Goal: Task Accomplishment & Management: Manage account settings

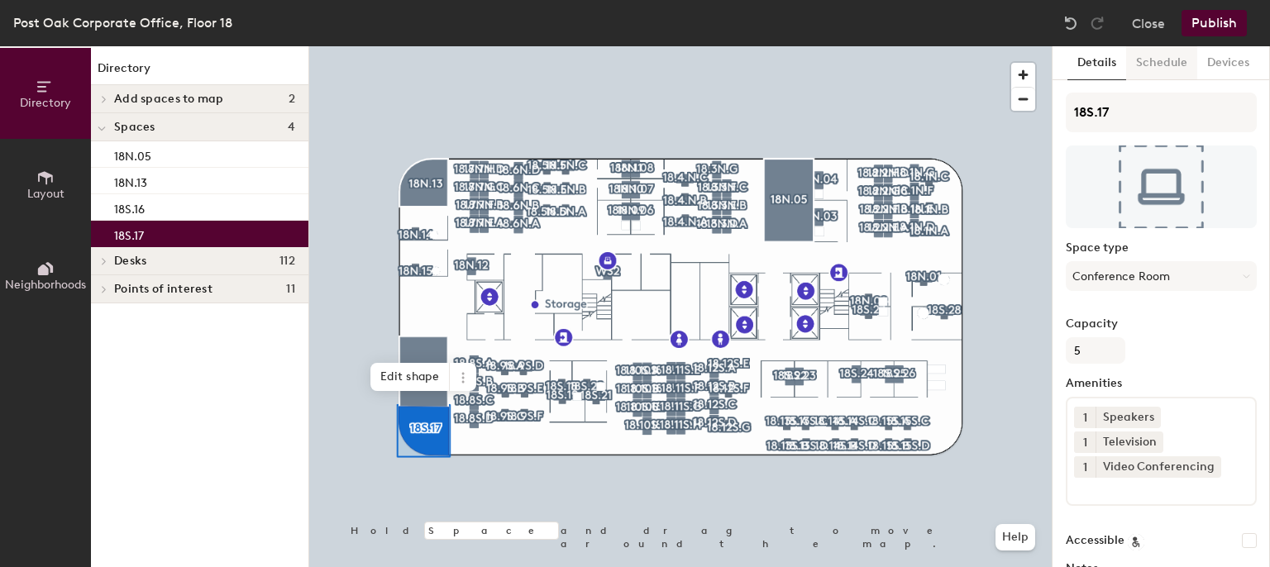
click at [1164, 71] on button "Schedule" at bounding box center [1161, 63] width 71 height 34
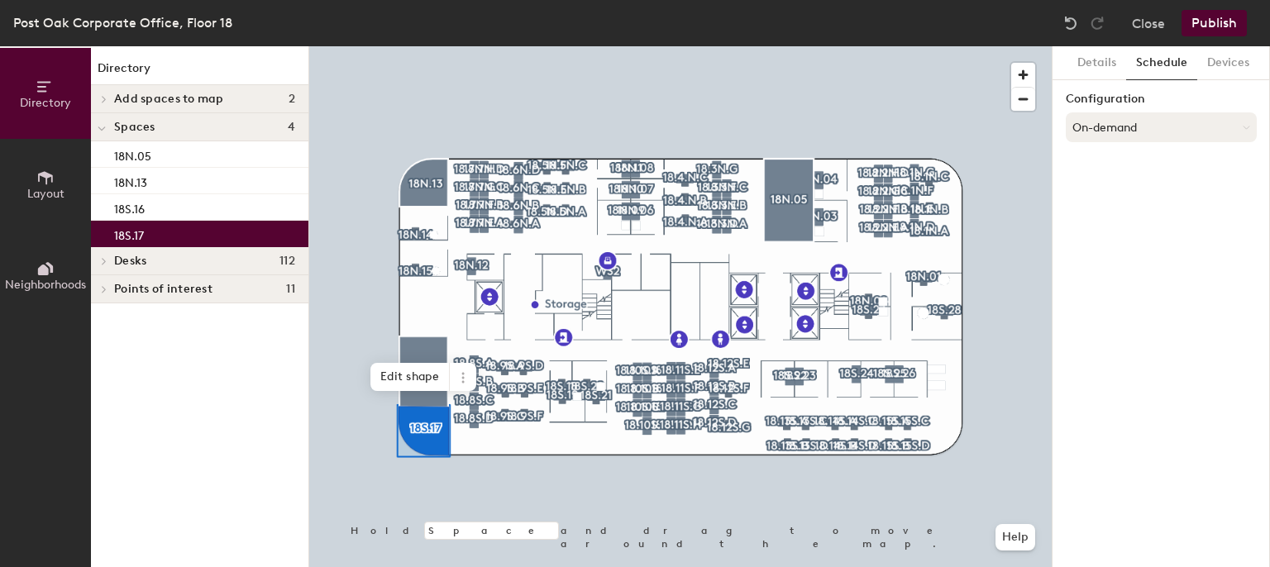
click at [1201, 123] on button "On-demand" at bounding box center [1161, 127] width 191 height 30
click at [1122, 191] on div "Scheduled" at bounding box center [1160, 193] width 189 height 25
click at [1089, 171] on button "Select account" at bounding box center [1161, 164] width 191 height 30
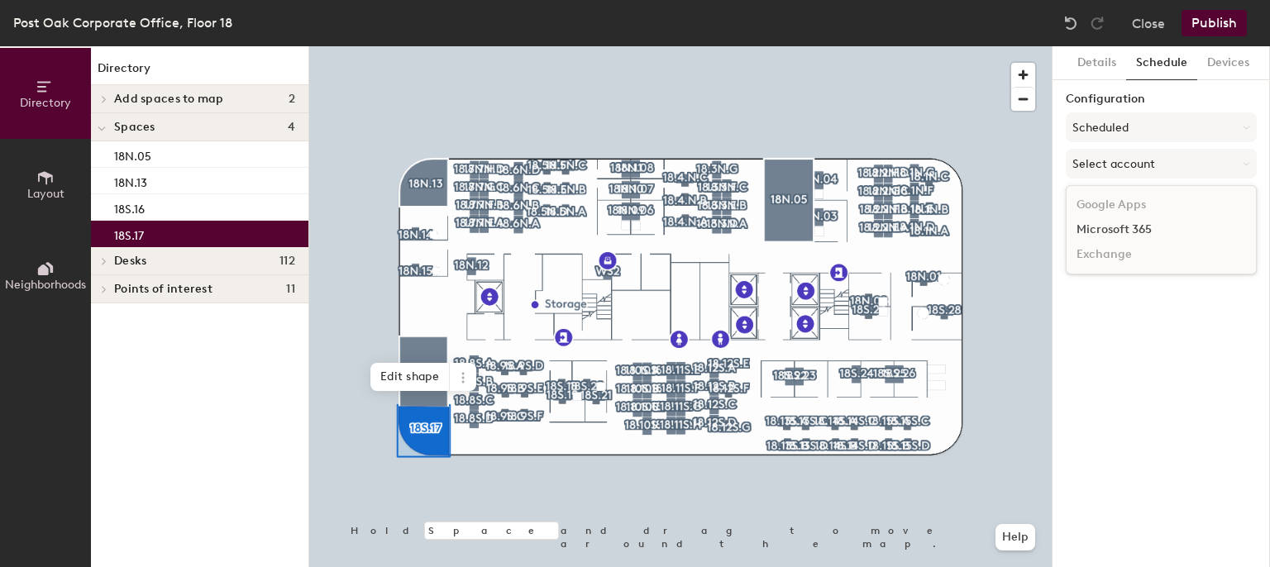
click at [1093, 231] on div "Microsoft 365" at bounding box center [1160, 229] width 189 height 25
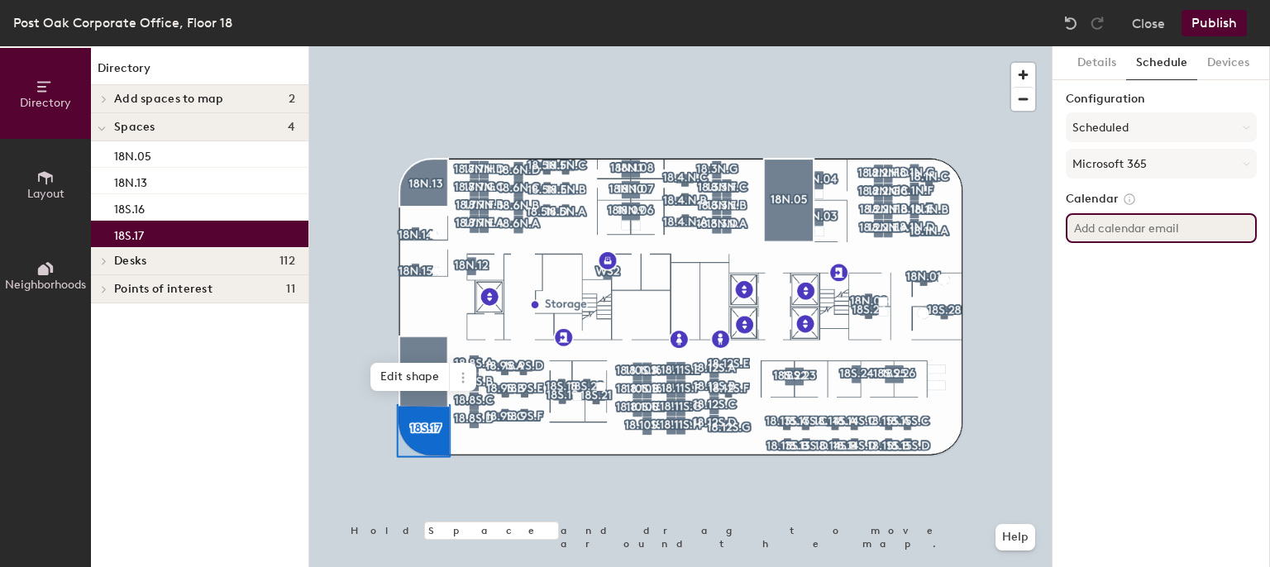
click at [1081, 232] on input at bounding box center [1161, 228] width 191 height 30
click at [735, 46] on div at bounding box center [680, 46] width 742 height 0
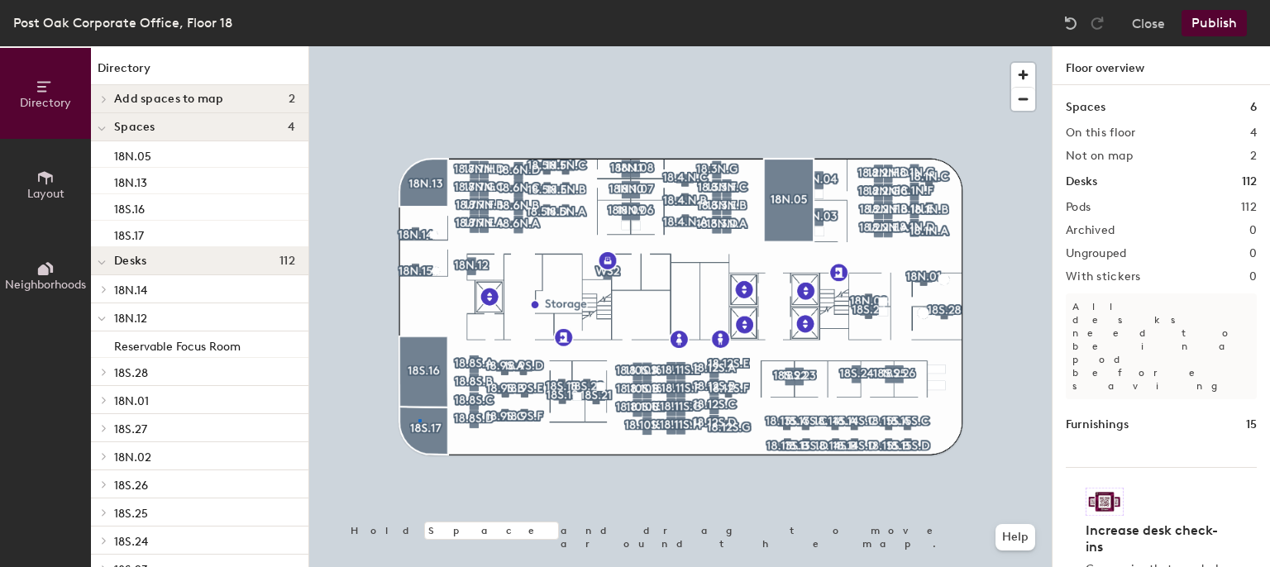
click at [420, 46] on div at bounding box center [680, 46] width 742 height 0
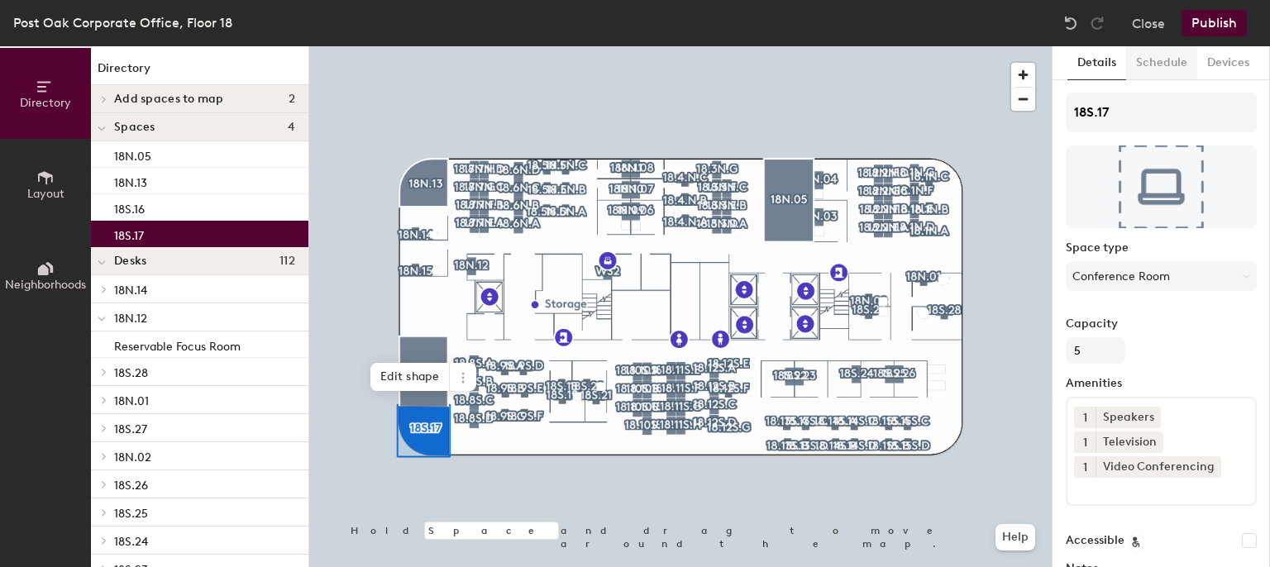
click at [1157, 60] on button "Schedule" at bounding box center [1161, 63] width 71 height 34
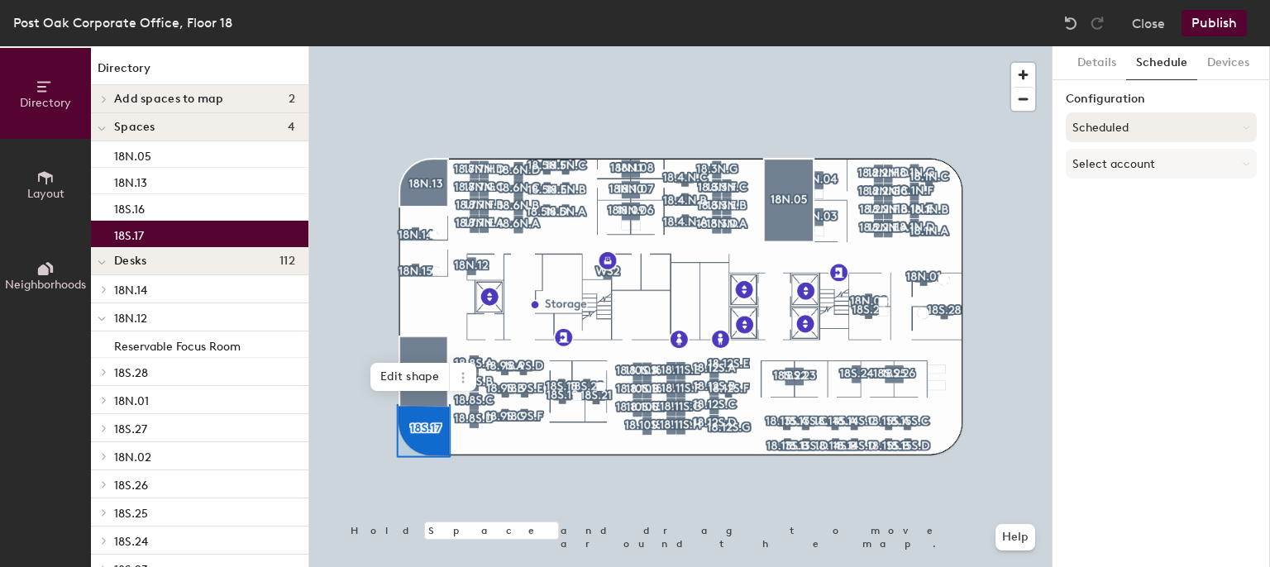
click at [1109, 130] on button "Scheduled" at bounding box center [1161, 127] width 191 height 30
click at [1176, 90] on div "Details Schedule Devices Configuration Scheduled Select account" at bounding box center [1160, 306] width 217 height 521
click at [1135, 161] on button "Select account" at bounding box center [1161, 164] width 191 height 30
click at [1109, 231] on div "Microsoft 365" at bounding box center [1160, 229] width 189 height 25
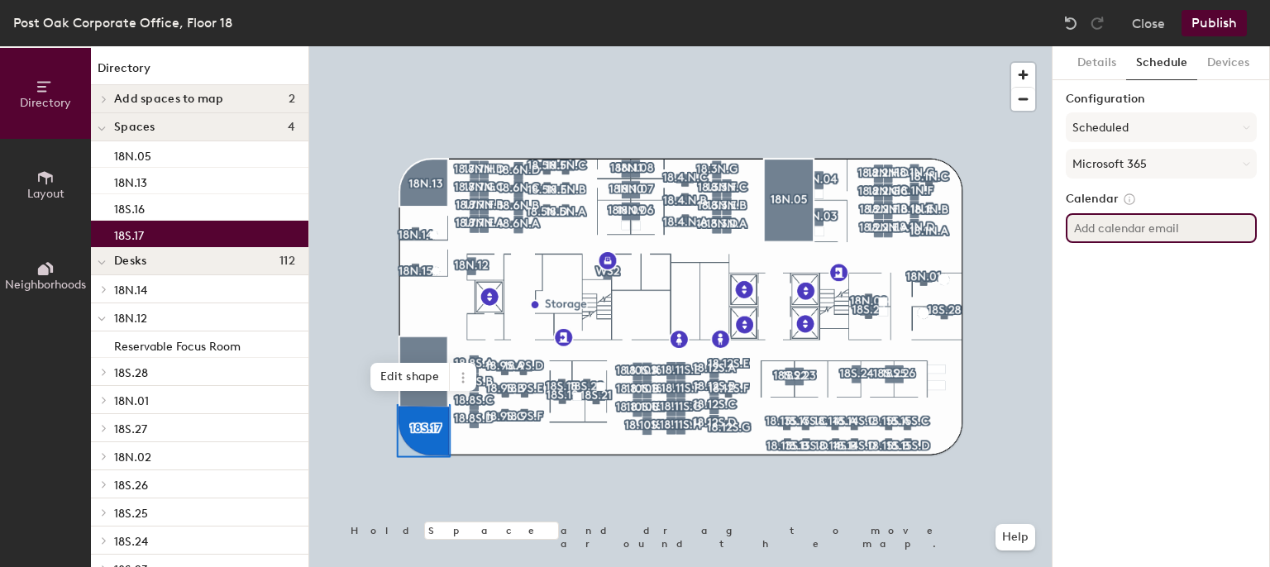
click at [1109, 231] on input at bounding box center [1161, 228] width 191 height 30
paste input "[EMAIL_ADDRESS][DOMAIN_NAME]"
type input "[EMAIL_ADDRESS][DOMAIN_NAME]"
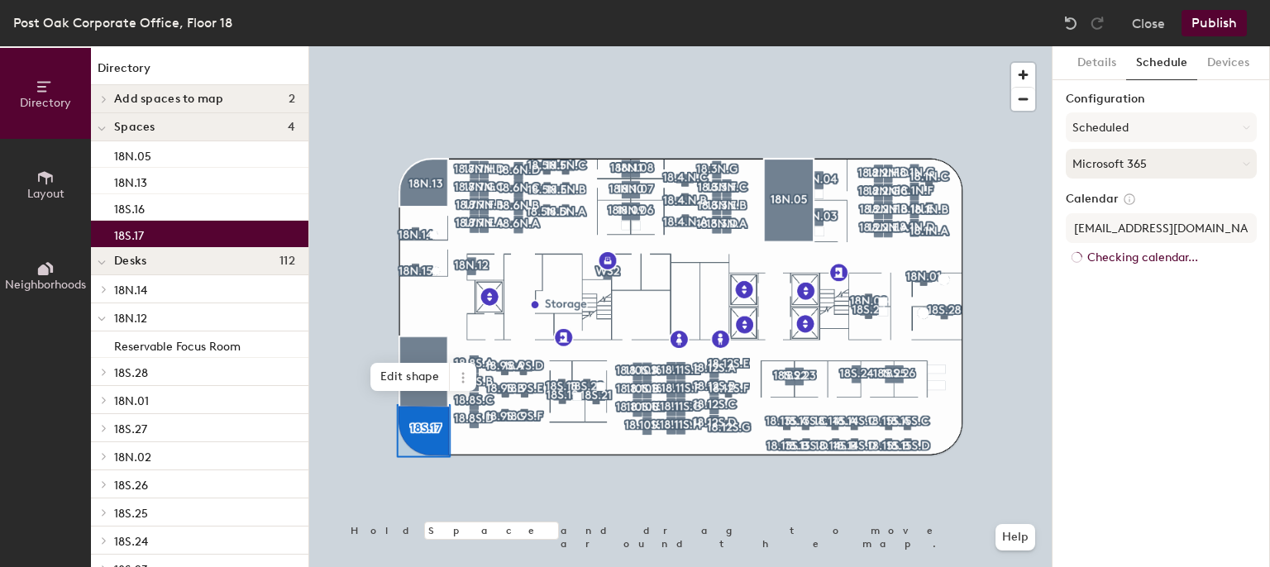
click at [1190, 169] on button "Microsoft 365" at bounding box center [1161, 164] width 191 height 30
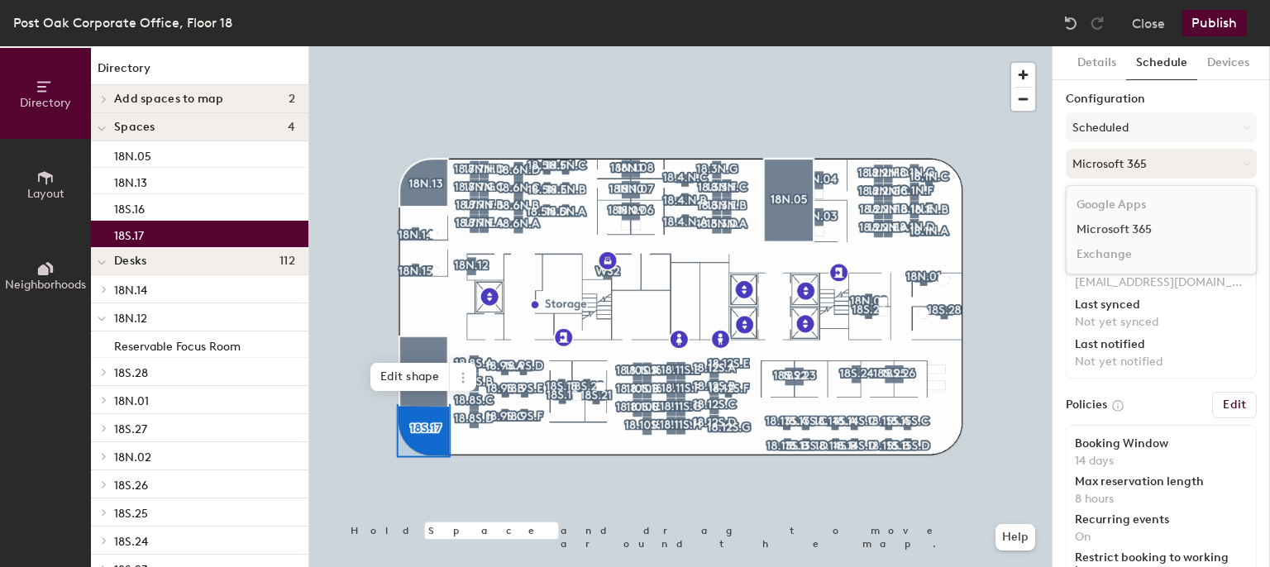
click at [1190, 169] on button "Microsoft 365" at bounding box center [1161, 164] width 191 height 30
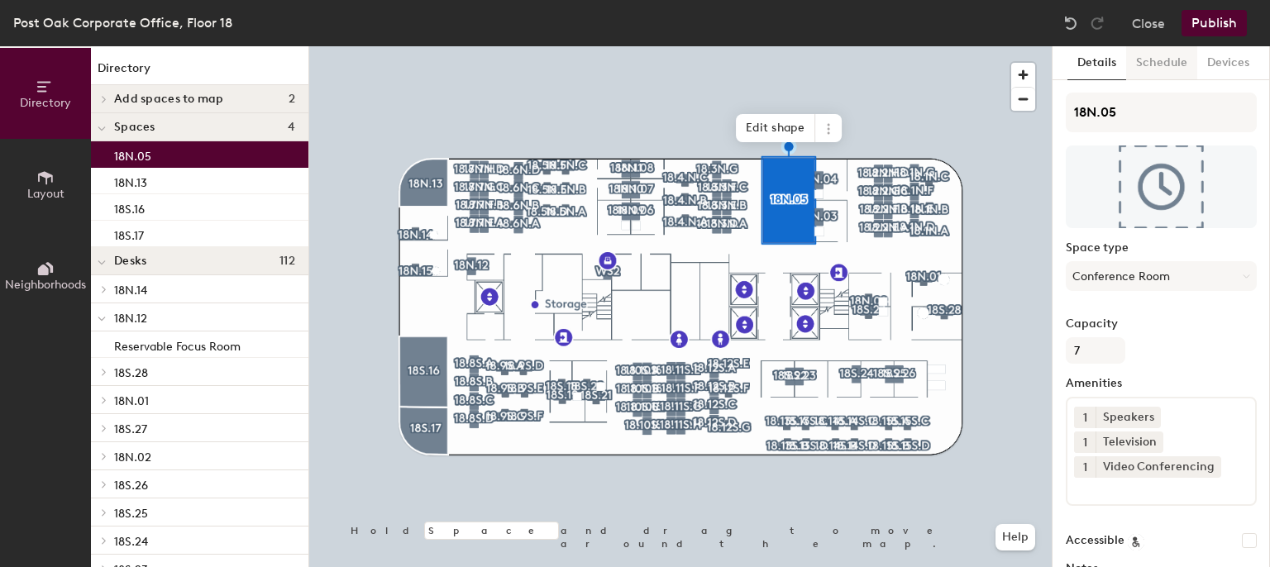
click at [1158, 55] on button "Schedule" at bounding box center [1161, 63] width 71 height 34
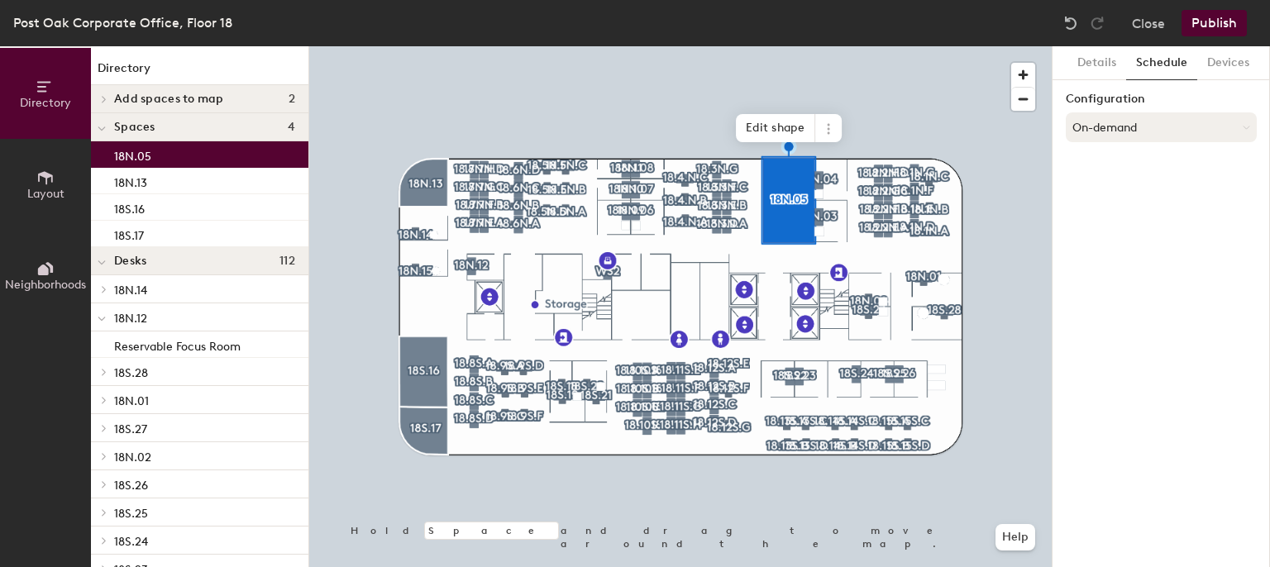
click at [1125, 128] on button "On-demand" at bounding box center [1161, 127] width 191 height 30
click at [1112, 206] on div "Request-only" at bounding box center [1160, 218] width 189 height 25
click at [1114, 130] on button "Request-only" at bounding box center [1161, 127] width 191 height 30
click at [1111, 186] on div "Scheduled" at bounding box center [1160, 193] width 189 height 25
click at [1104, 169] on button "Select account" at bounding box center [1161, 164] width 191 height 30
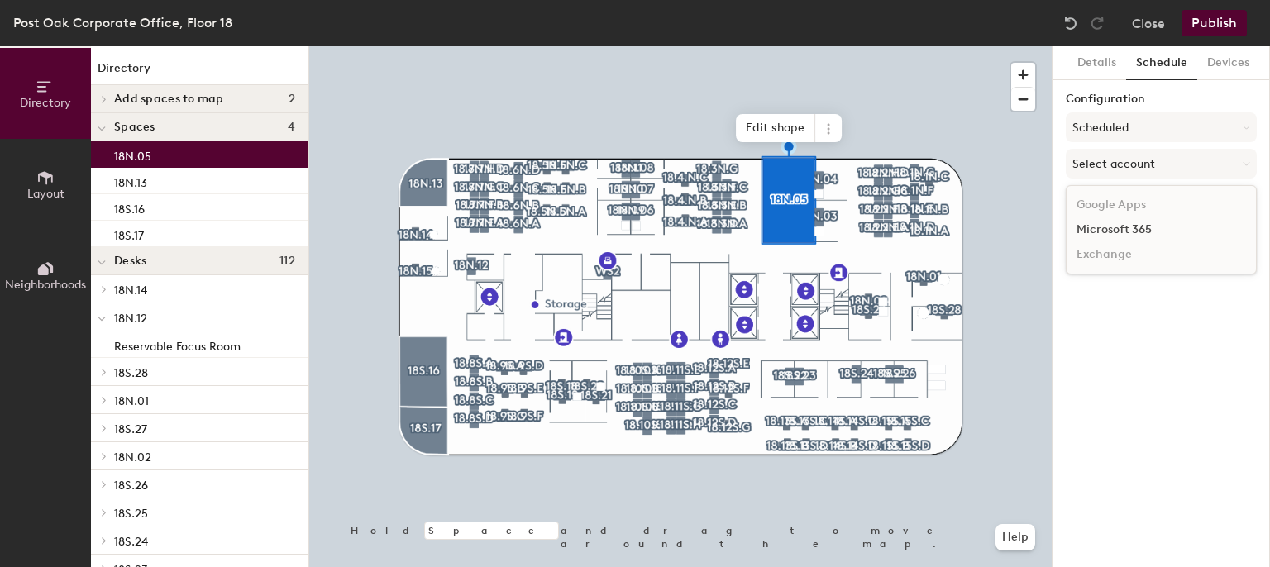
click at [1104, 229] on div "Microsoft 365" at bounding box center [1160, 229] width 189 height 25
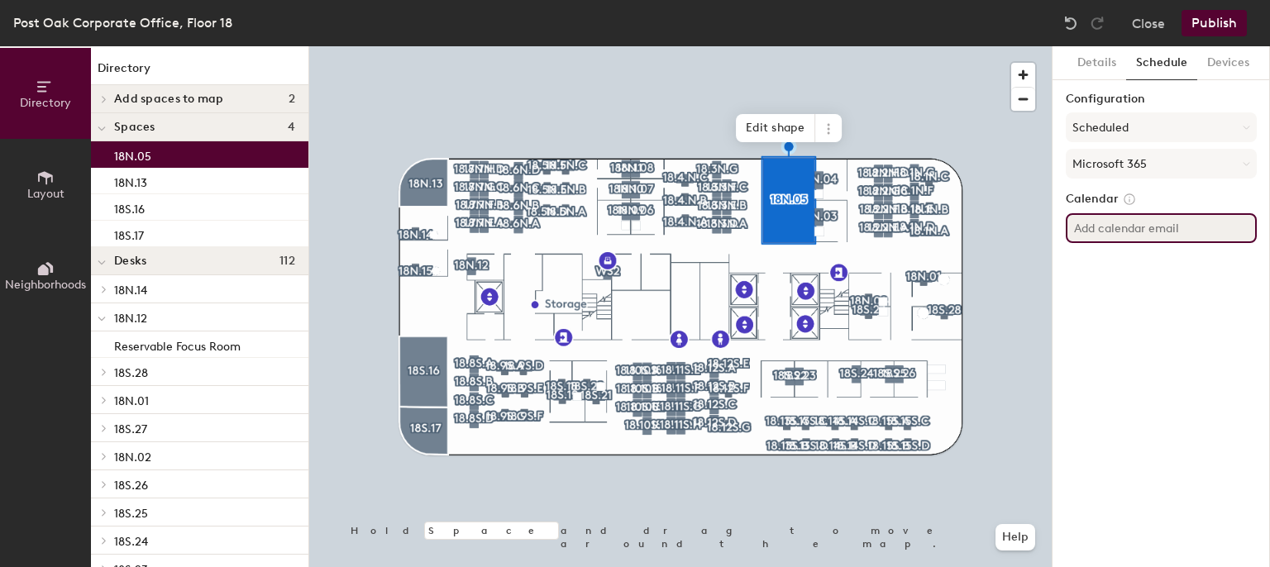
click at [1104, 229] on input at bounding box center [1161, 228] width 191 height 30
click at [1099, 229] on input at bounding box center [1161, 228] width 191 height 30
paste input "CONF - Post Oak - 18N.05 <[EMAIL_ADDRESS][DOMAIN_NAME]>"
click at [1097, 230] on input "CONF - Post Oak - 18N.05 <[EMAIL_ADDRESS][DOMAIN_NAME]>" at bounding box center [1161, 228] width 191 height 30
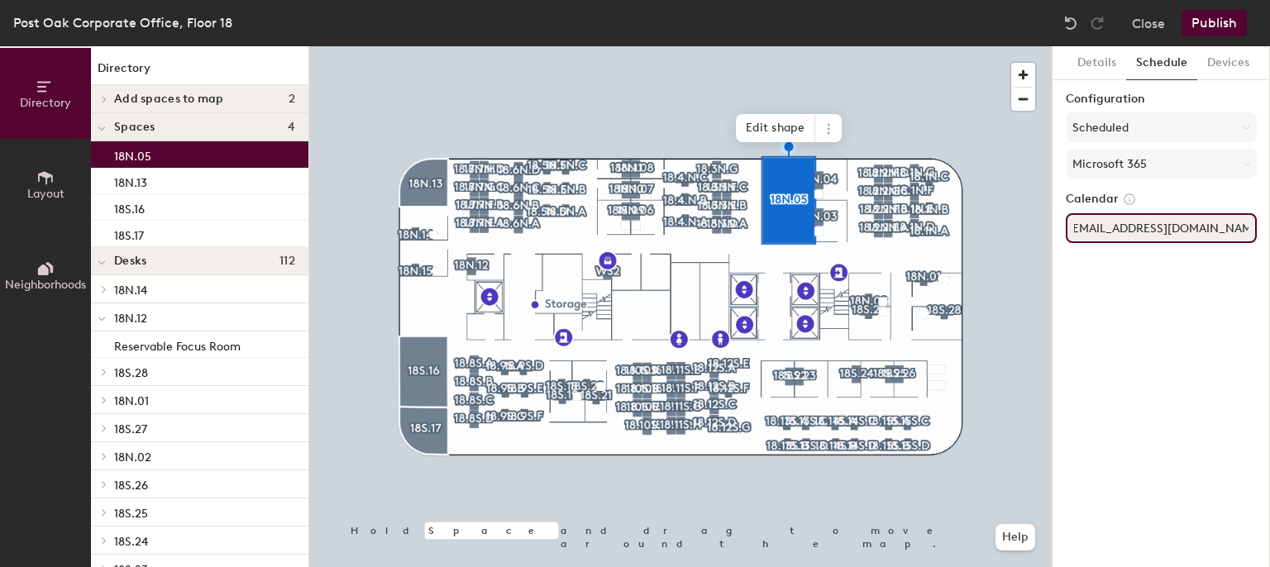
scroll to position [0, 0]
click at [1029, 229] on div "Directory Layout Neighborhoods Directory Add spaces to map 2 Assigned Office Op…" at bounding box center [635, 306] width 1270 height 521
type input ">"
click at [1105, 225] on input ">" at bounding box center [1161, 228] width 191 height 30
click at [1142, 236] on input at bounding box center [1161, 228] width 191 height 30
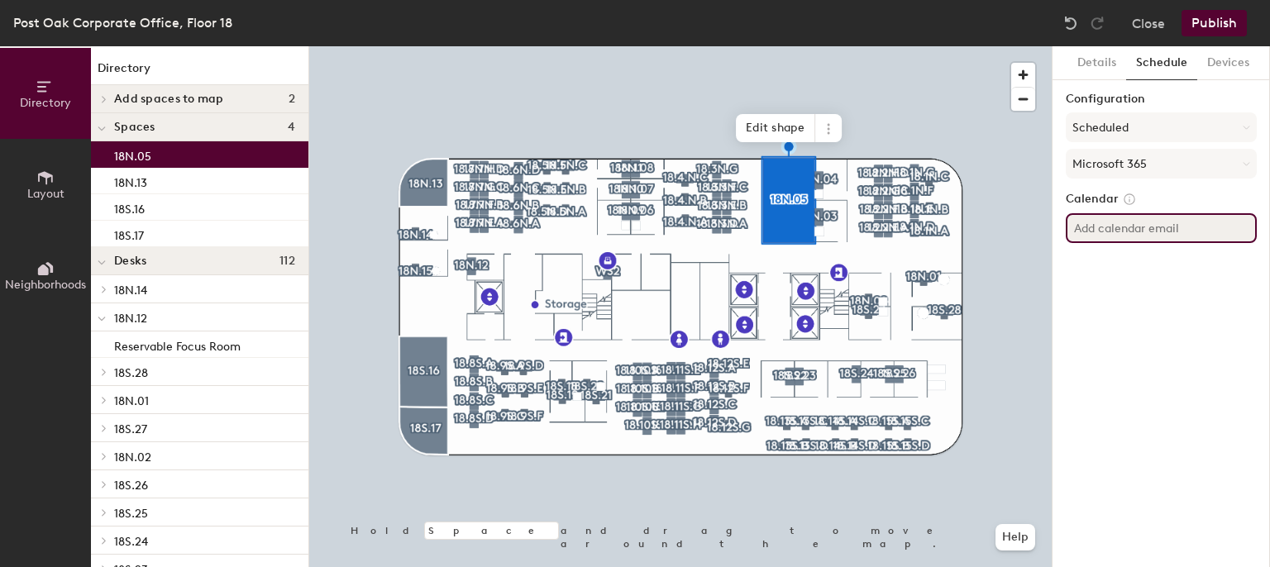
paste input "[EMAIL_ADDRESS][DOMAIN_NAME]"
type input "[EMAIL_ADDRESS][DOMAIN_NAME]"
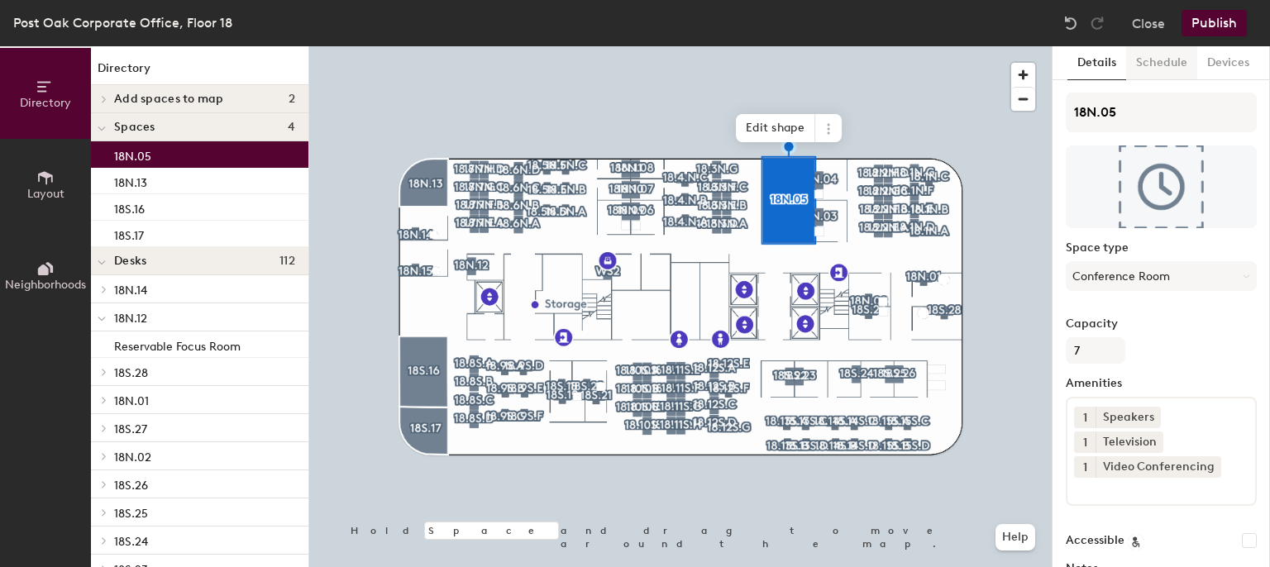
click at [1146, 63] on button "Schedule" at bounding box center [1161, 63] width 71 height 34
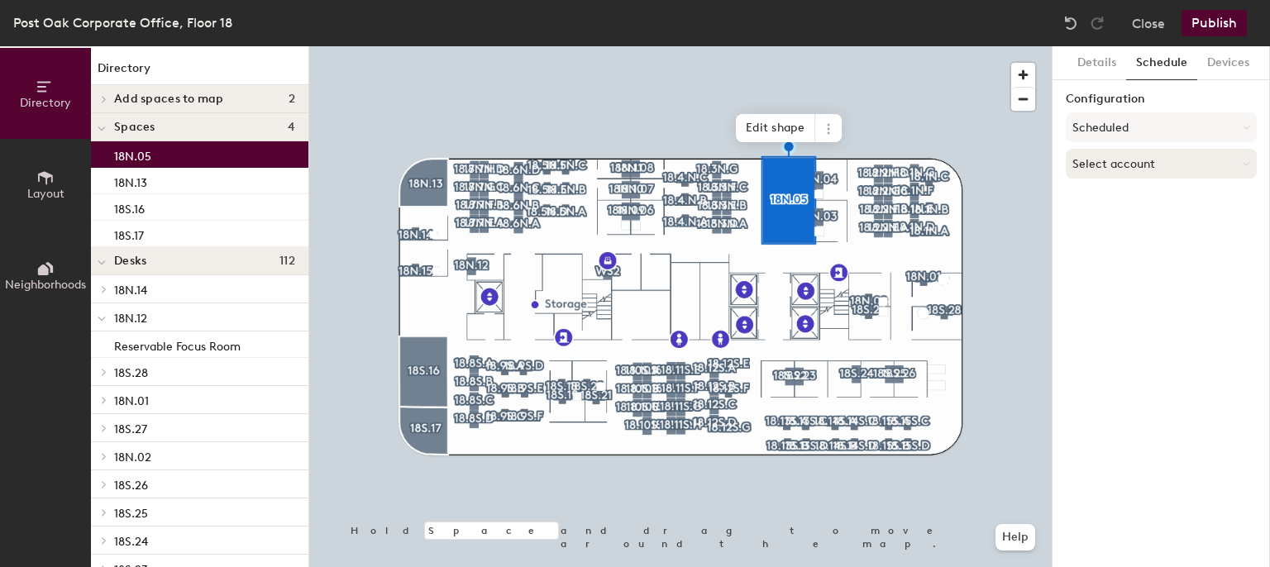
click at [1124, 153] on button "Select account" at bounding box center [1161, 164] width 191 height 30
click at [1119, 232] on div "Microsoft 365" at bounding box center [1160, 229] width 189 height 25
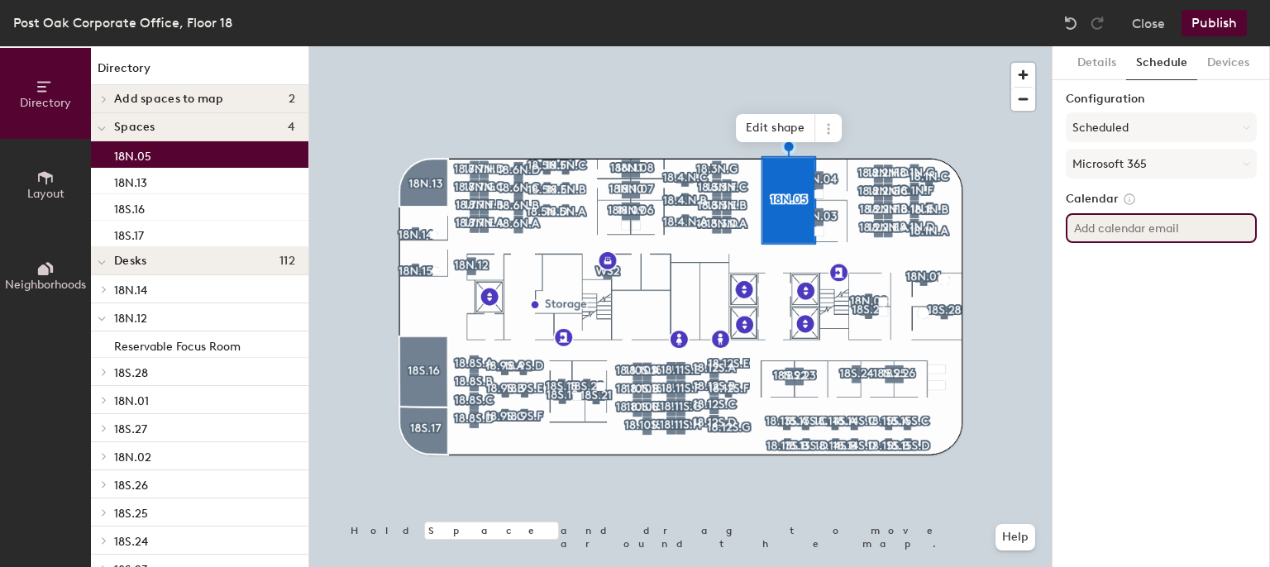
click at [1119, 232] on input at bounding box center [1161, 228] width 191 height 30
paste input "[EMAIL_ADDRESS][DOMAIN_NAME]"
type input "[EMAIL_ADDRESS][DOMAIN_NAME]"
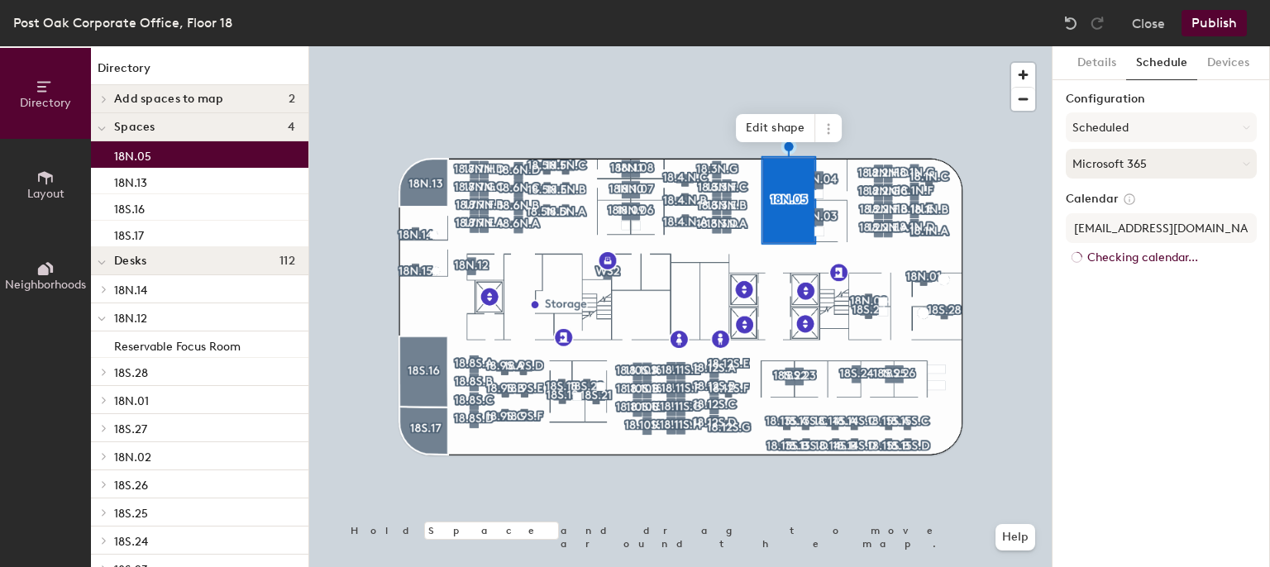
click at [1193, 156] on button "Microsoft 365" at bounding box center [1161, 164] width 191 height 30
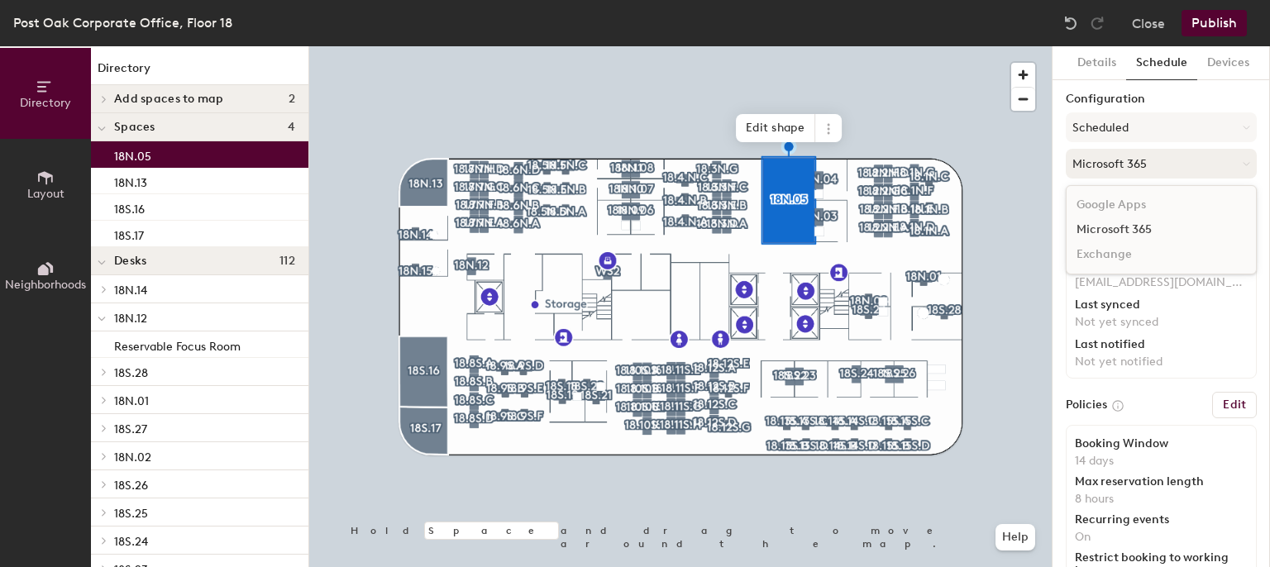
click at [1200, 163] on button "Microsoft 365" at bounding box center [1161, 164] width 191 height 30
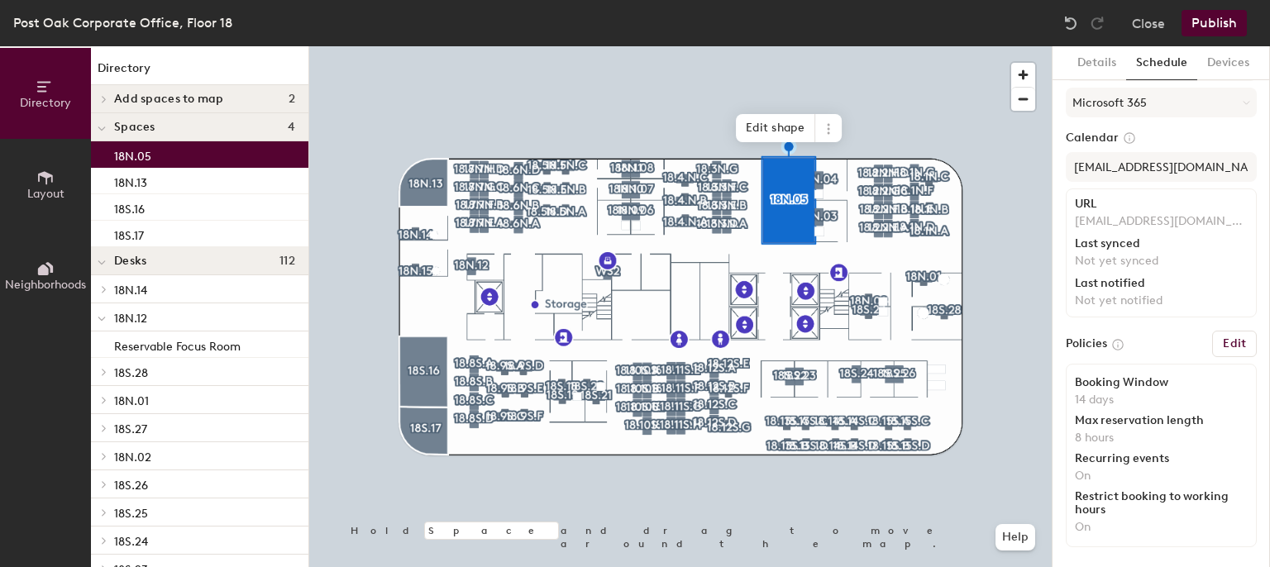
click at [1208, 17] on button "Publish" at bounding box center [1213, 23] width 65 height 26
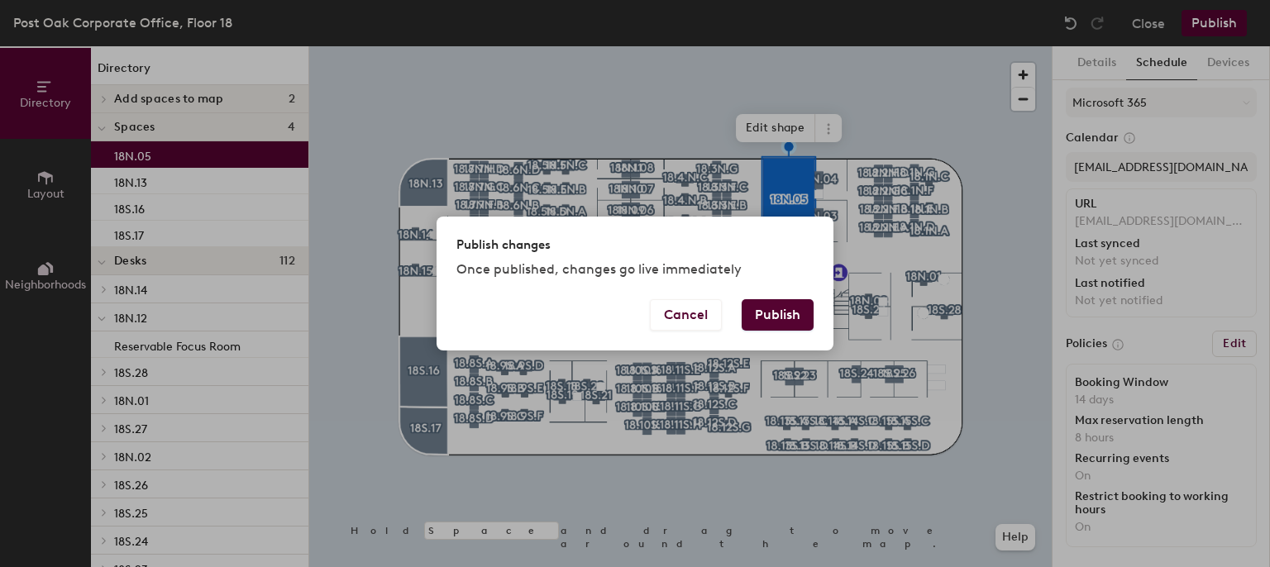
click at [785, 312] on button "Publish" at bounding box center [778, 314] width 72 height 31
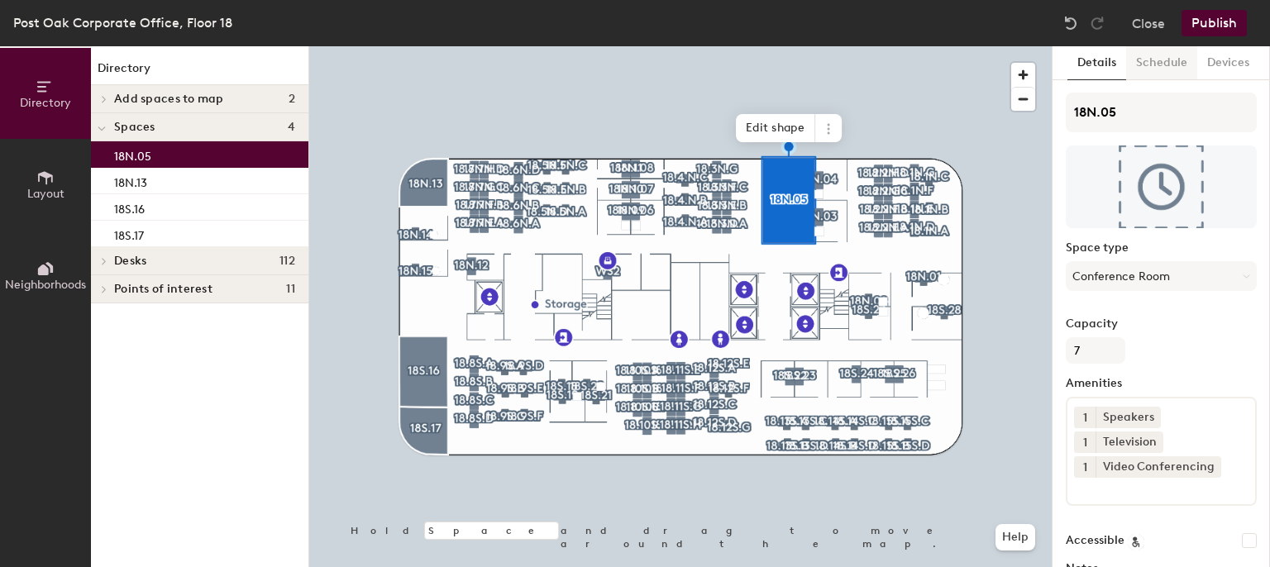
click at [1136, 60] on button "Schedule" at bounding box center [1161, 63] width 71 height 34
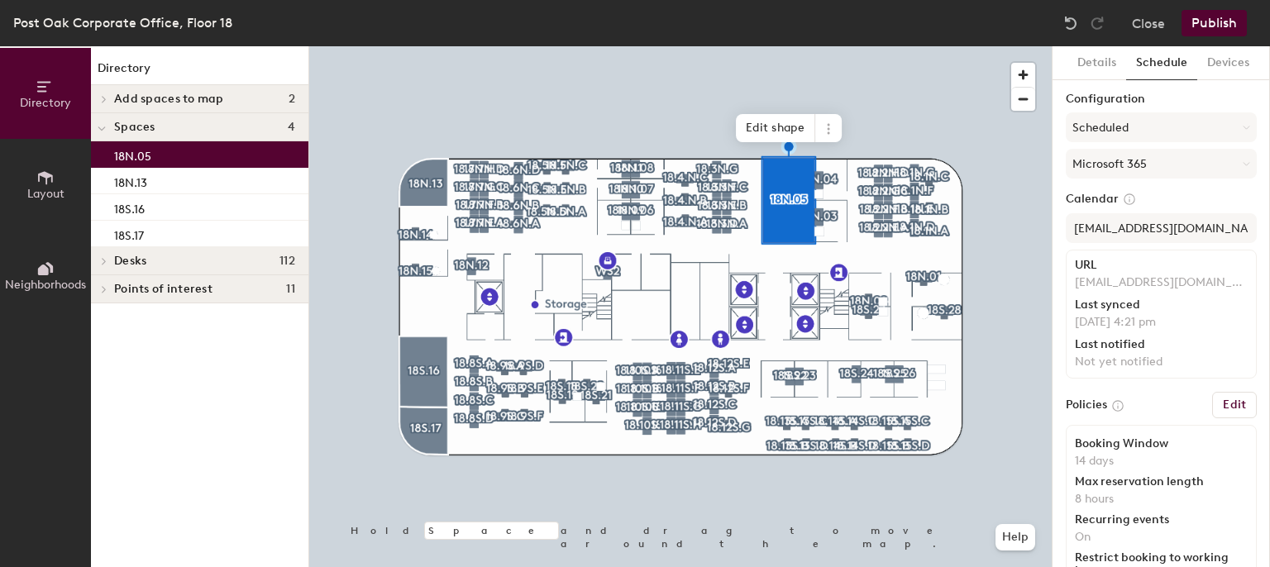
scroll to position [61, 0]
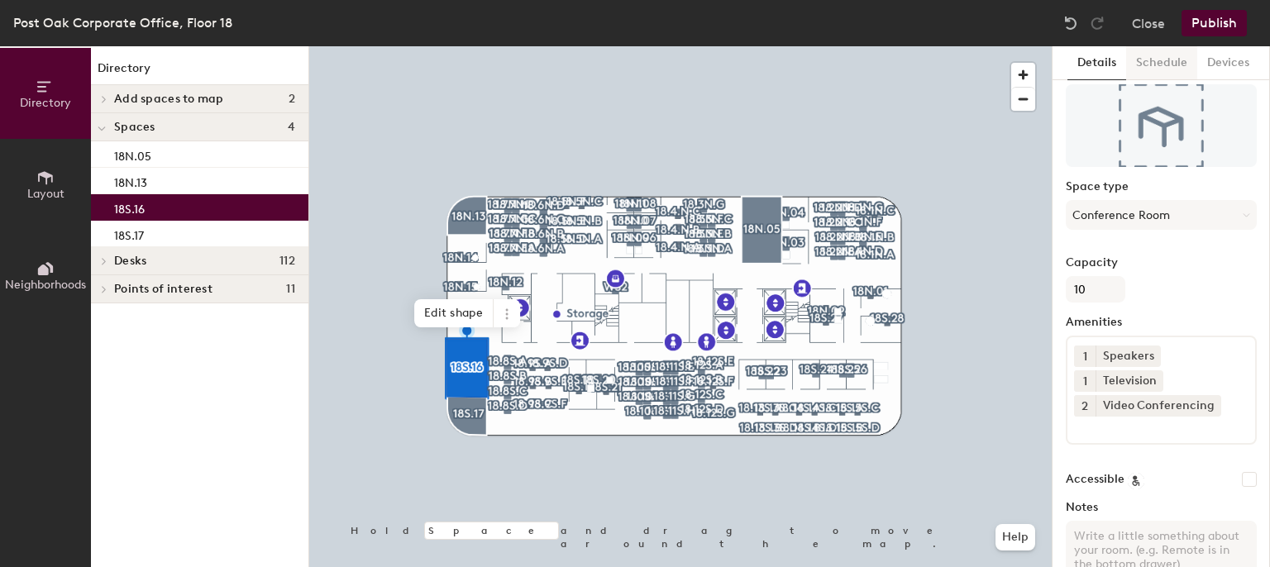
click at [1146, 69] on button "Schedule" at bounding box center [1161, 63] width 71 height 34
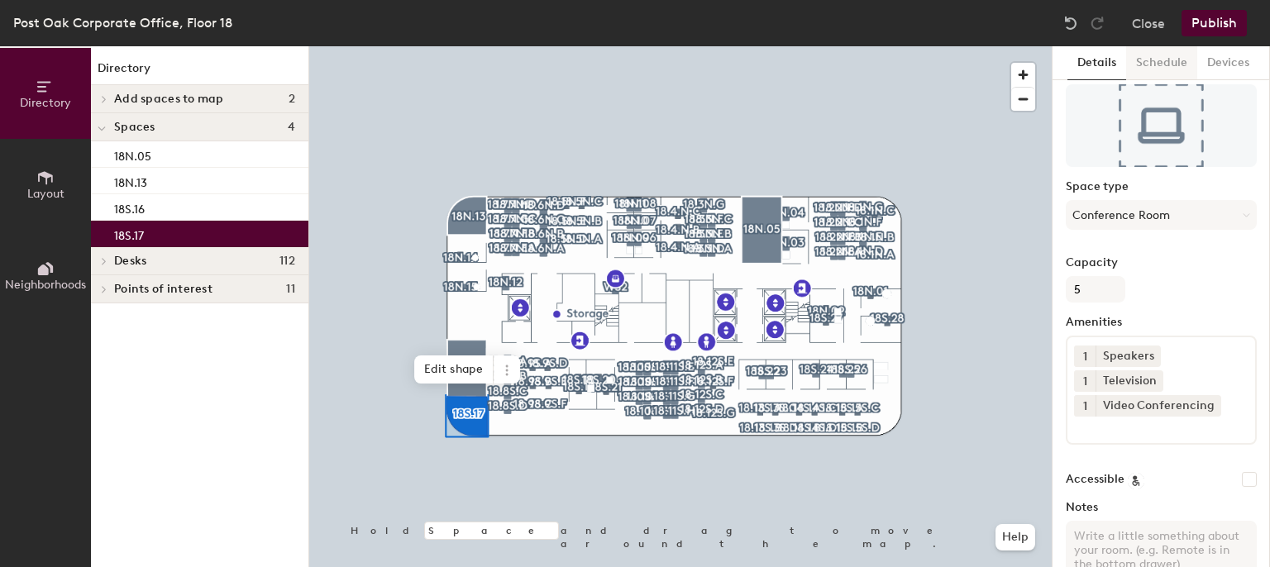
click at [1154, 60] on button "Schedule" at bounding box center [1161, 63] width 71 height 34
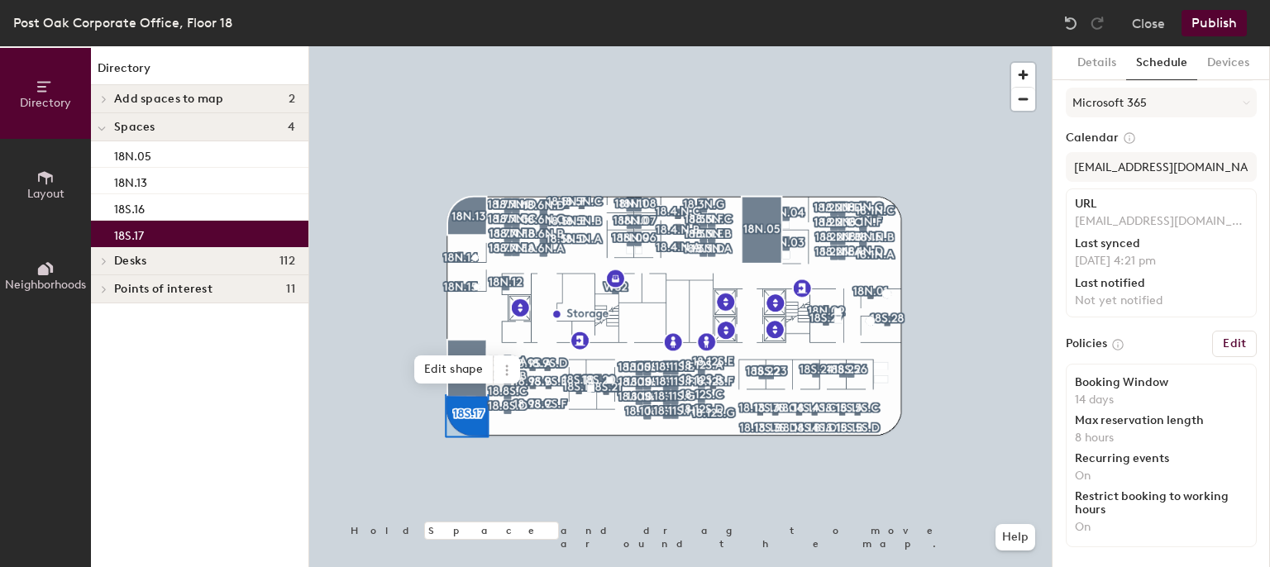
click at [1207, 21] on button "Publish" at bounding box center [1213, 23] width 65 height 26
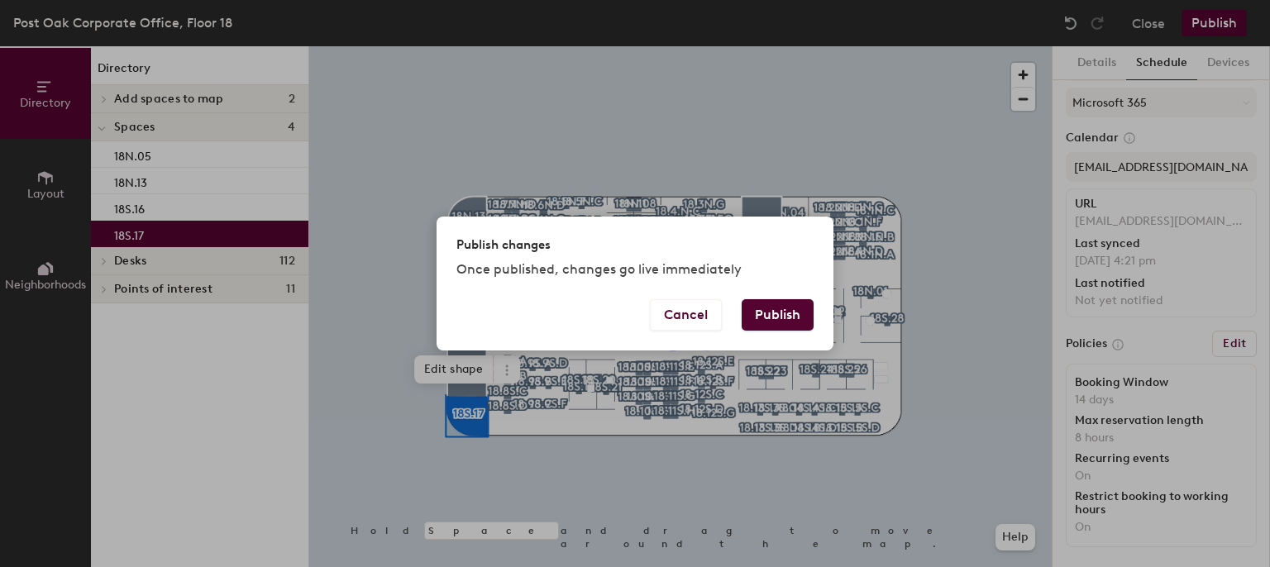
click at [770, 315] on button "Publish" at bounding box center [778, 314] width 72 height 31
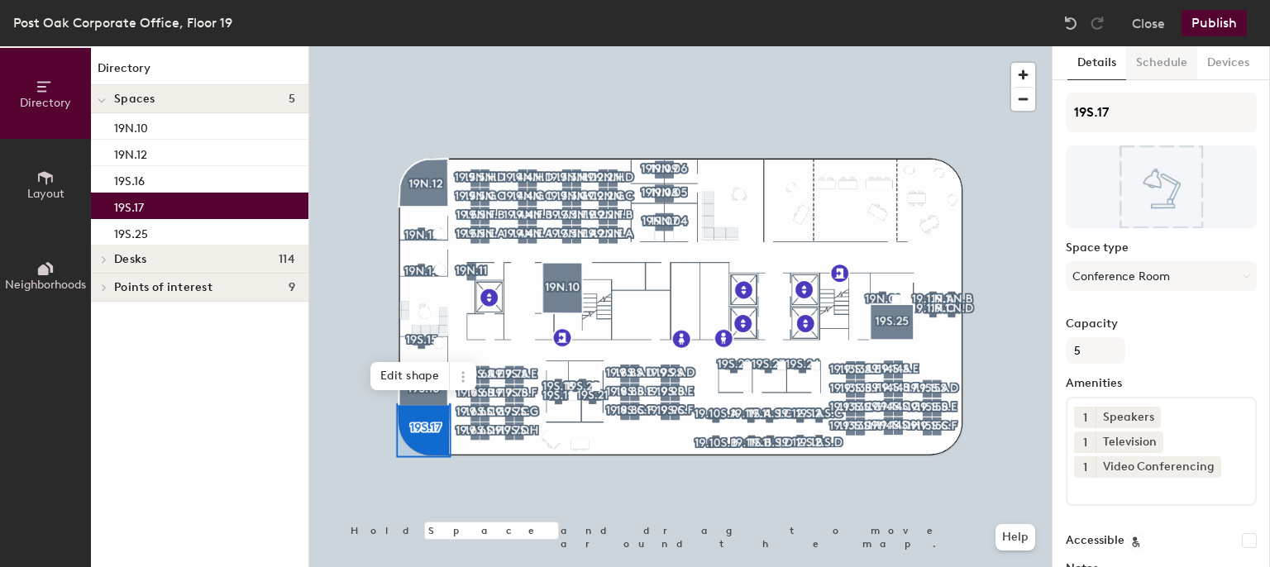
click at [1139, 74] on button "Schedule" at bounding box center [1161, 63] width 71 height 34
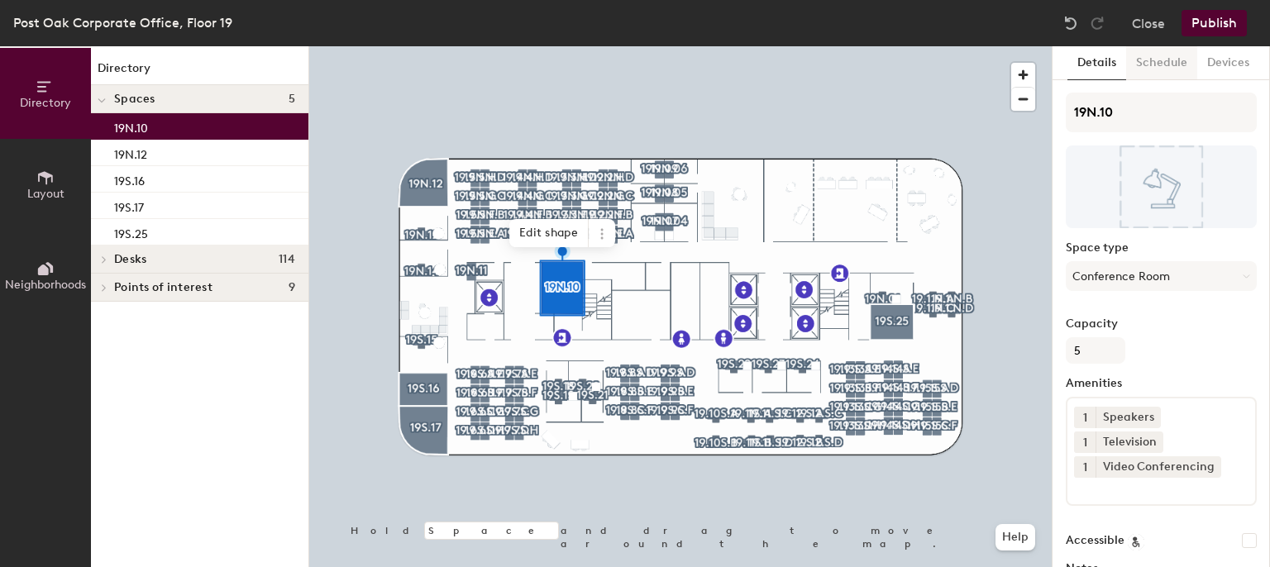
click at [1150, 69] on button "Schedule" at bounding box center [1161, 63] width 71 height 34
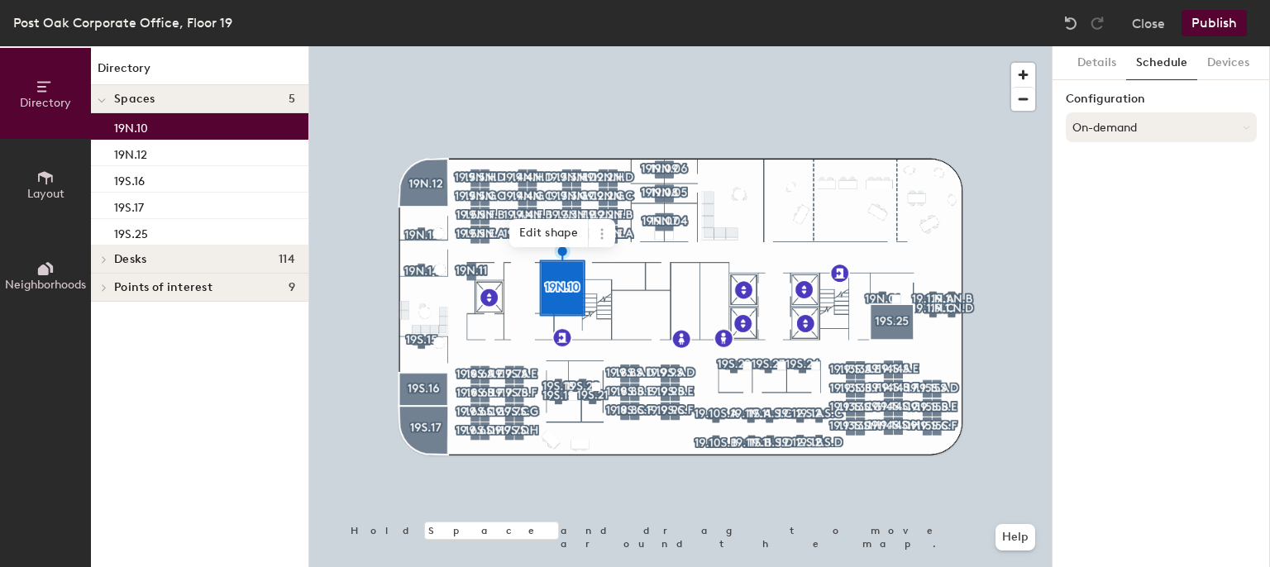
click at [1127, 130] on button "On-demand" at bounding box center [1161, 127] width 191 height 30
click at [1095, 195] on div "Scheduled" at bounding box center [1160, 193] width 189 height 25
click at [1094, 164] on button "Select account" at bounding box center [1161, 164] width 191 height 30
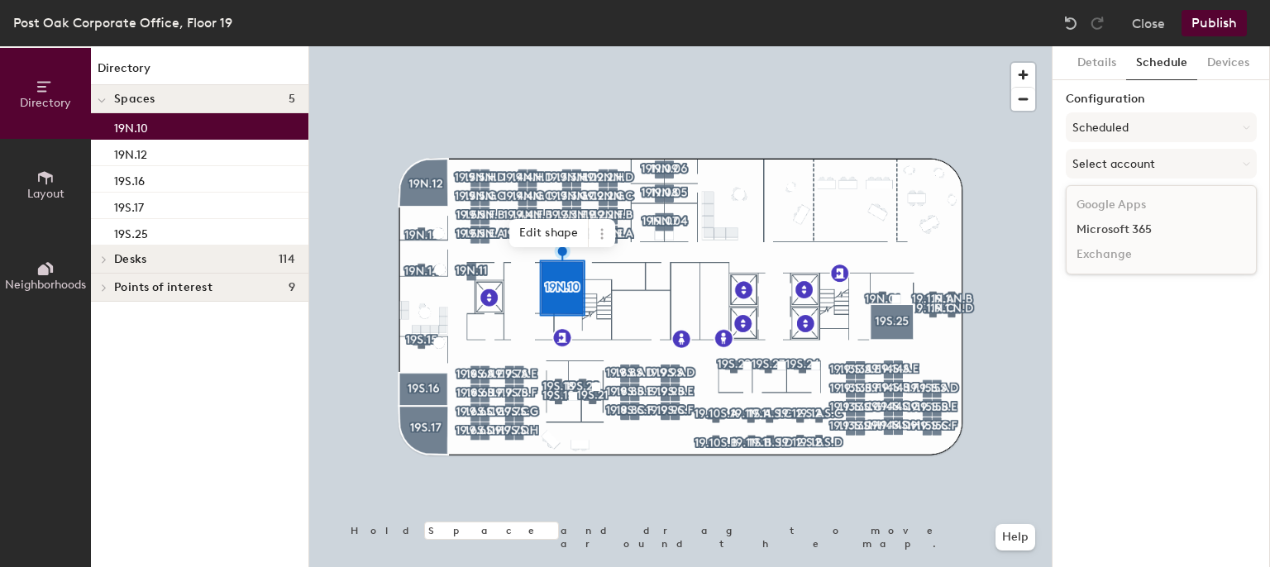
click at [1101, 229] on div "Microsoft 365" at bounding box center [1160, 229] width 189 height 25
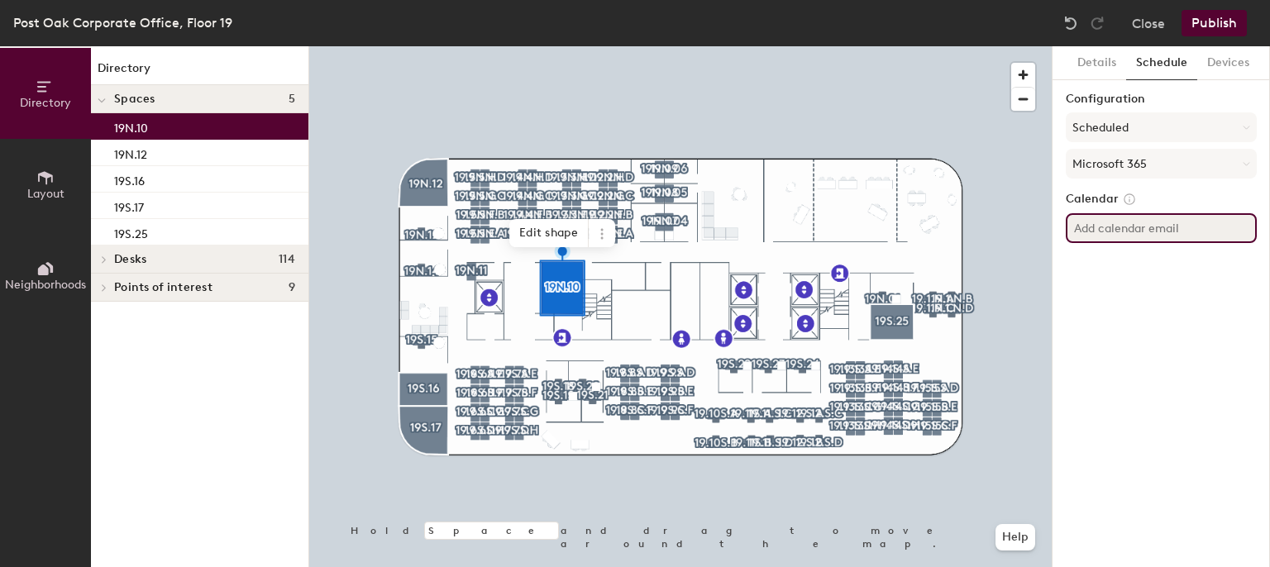
click at [1101, 229] on input at bounding box center [1161, 228] width 191 height 30
click at [1156, 231] on input at bounding box center [1161, 228] width 191 height 30
paste input "PostOak19N.10@tdecu.org"
type input "PostOak19N.10@tdecu.org"
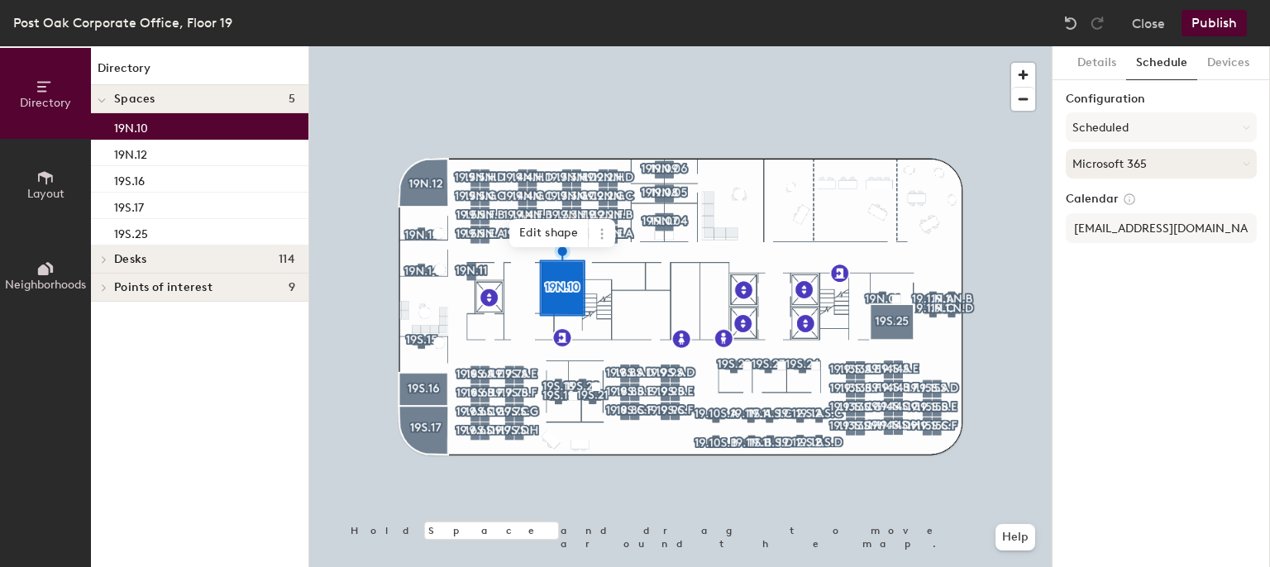
click at [1177, 165] on button "Microsoft 365" at bounding box center [1161, 164] width 191 height 30
click at [1179, 162] on button "Microsoft 365" at bounding box center [1161, 164] width 191 height 30
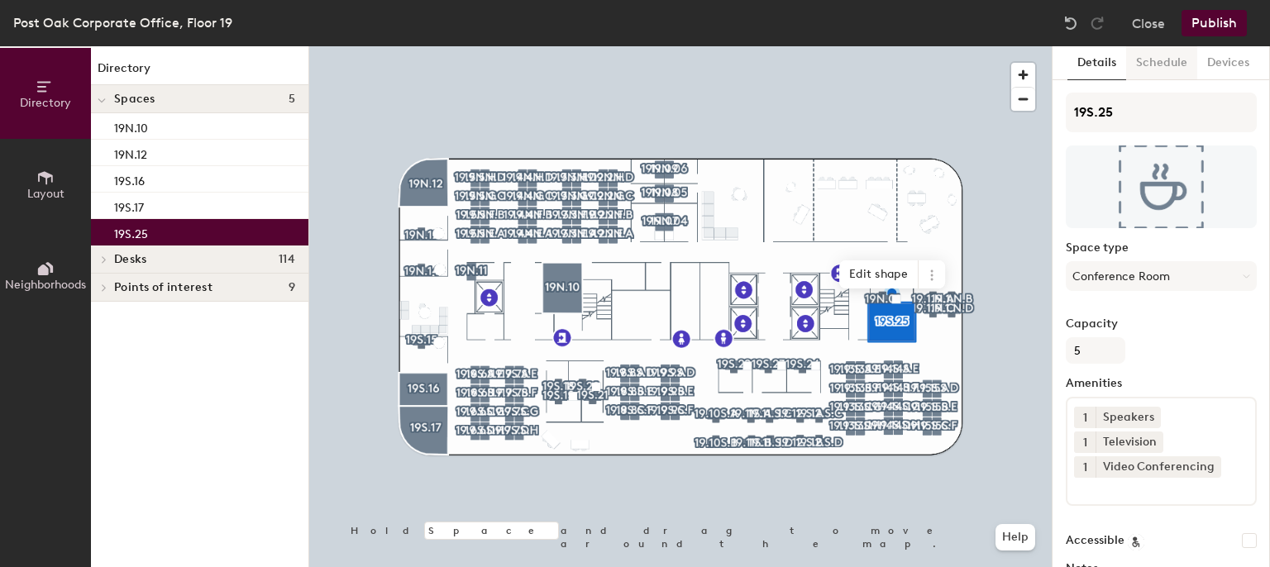
click at [1136, 69] on button "Schedule" at bounding box center [1161, 63] width 71 height 34
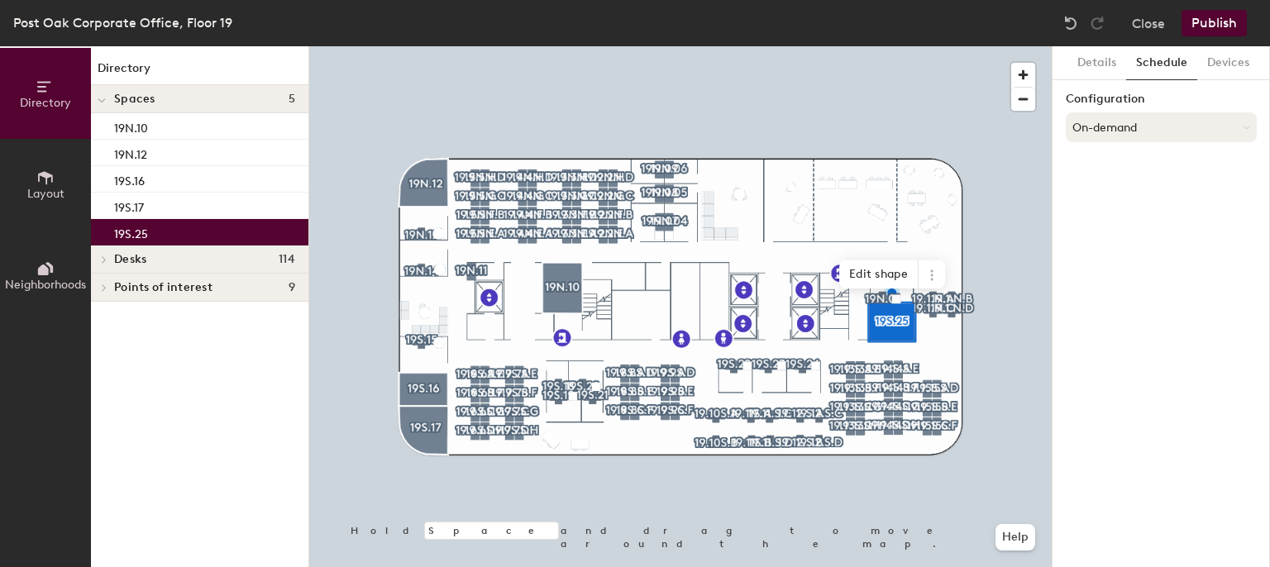
click at [1123, 125] on button "On-demand" at bounding box center [1161, 127] width 191 height 30
click at [1103, 199] on div "Scheduled" at bounding box center [1160, 193] width 189 height 25
click at [1097, 173] on button "Select account" at bounding box center [1161, 164] width 191 height 30
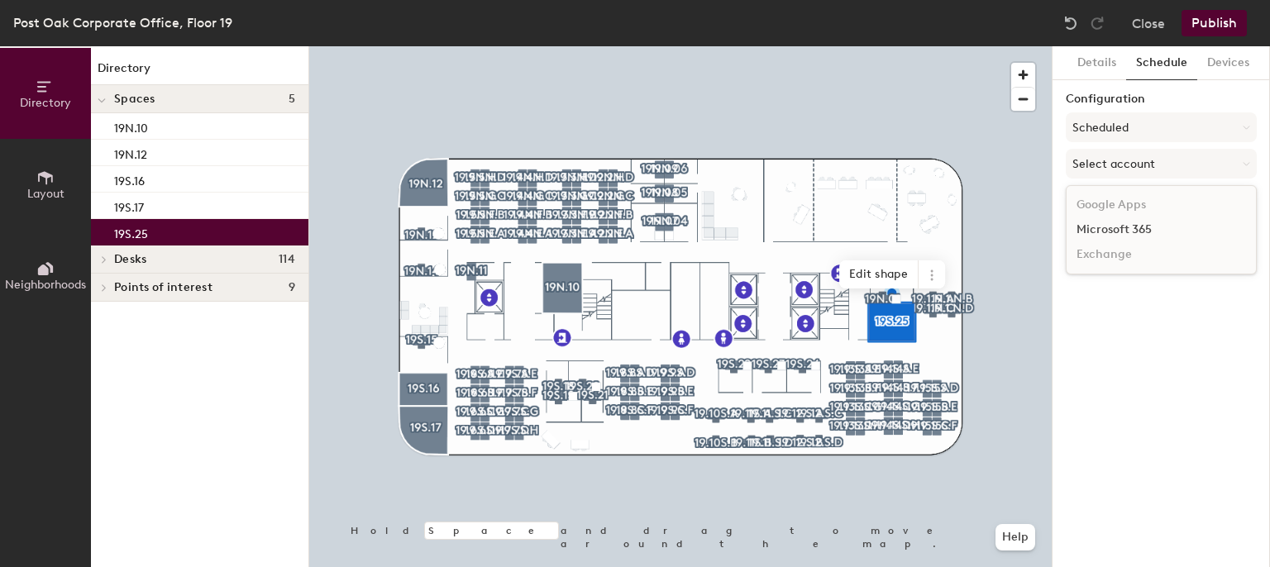
click at [1095, 239] on div "Microsoft 365" at bounding box center [1160, 229] width 189 height 25
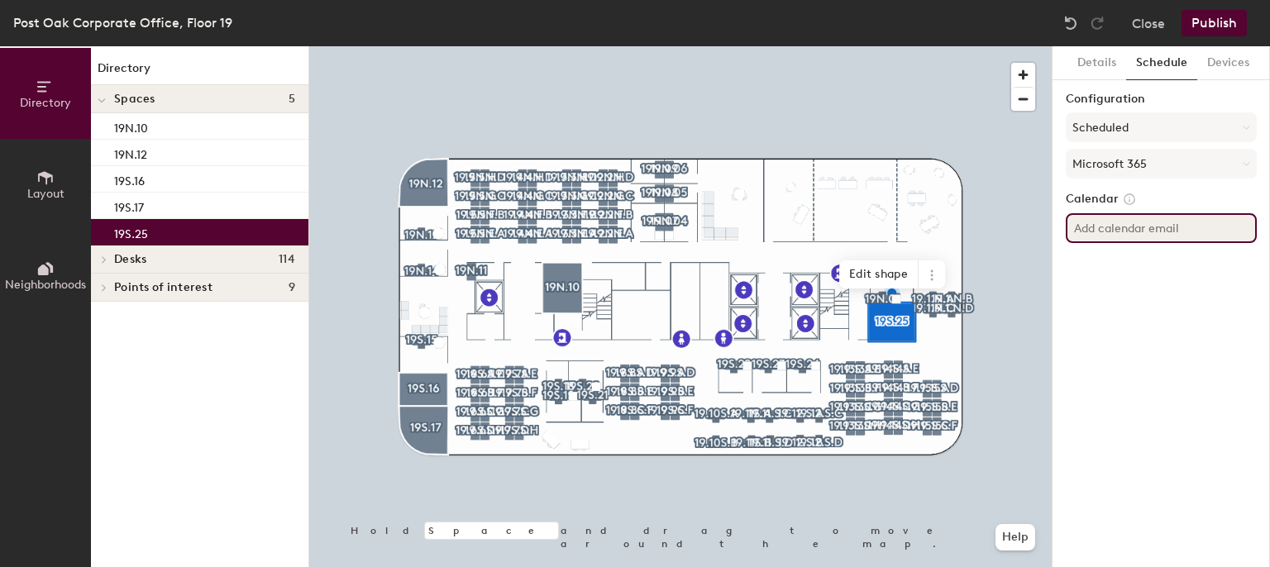
click at [1085, 239] on input at bounding box center [1161, 228] width 191 height 30
click at [1114, 229] on input at bounding box center [1161, 228] width 191 height 30
paste input "postoak19s.25@tdecu.org"
type input "postoak19s.25@tdecu.org"
click at [1163, 146] on div "Configuration Scheduled Microsoft 365" at bounding box center [1161, 139] width 191 height 93
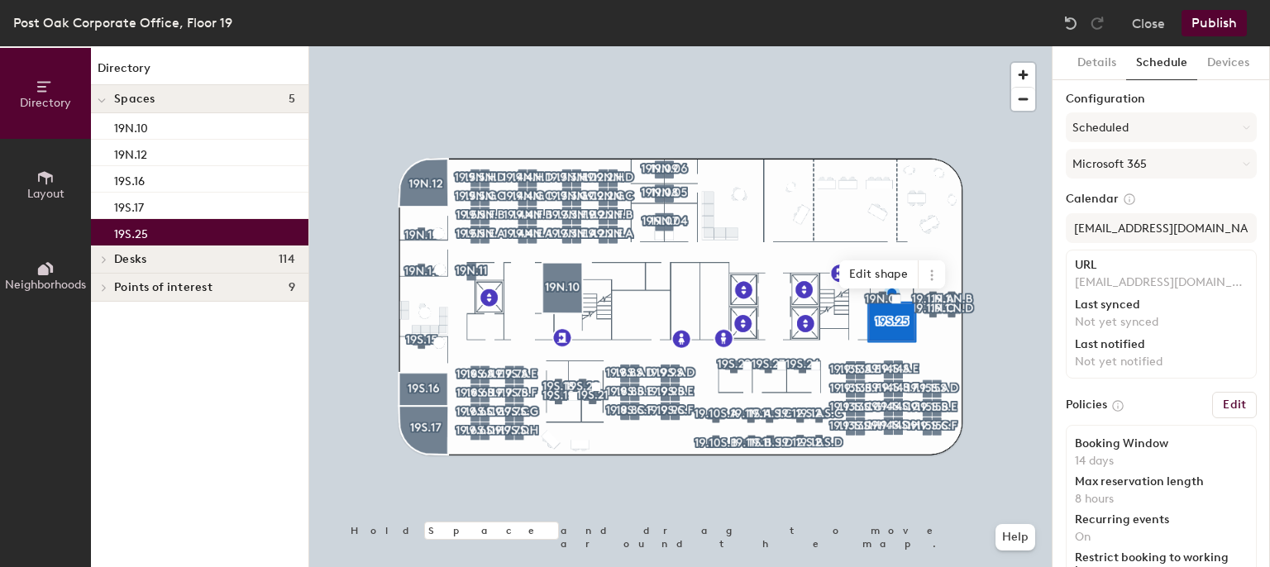
scroll to position [61, 0]
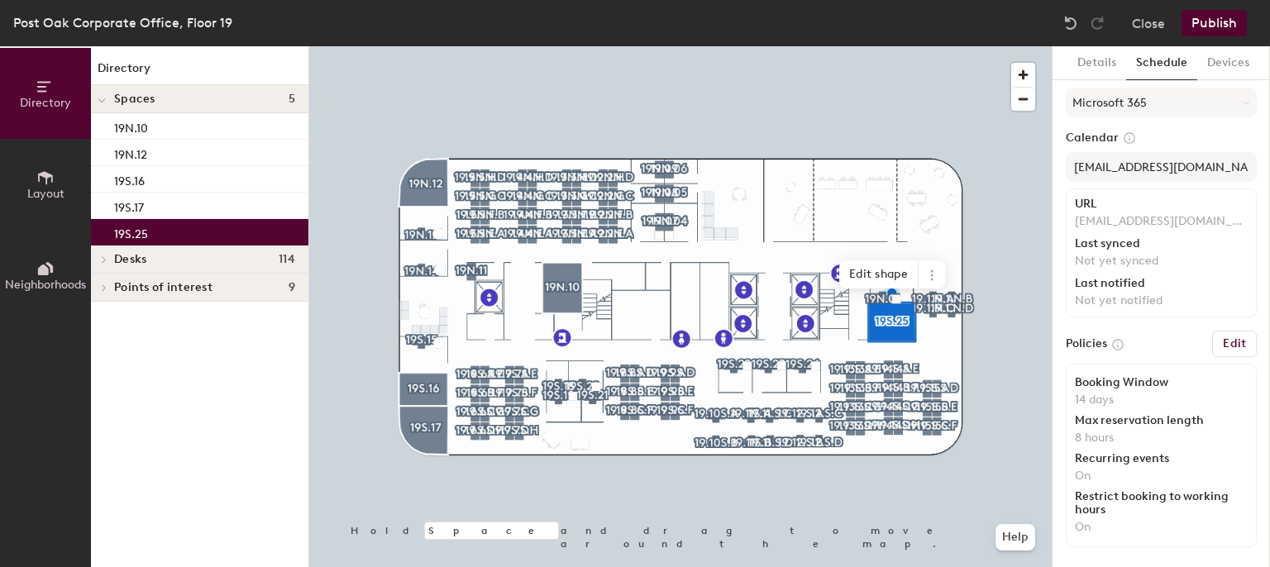
click at [1200, 25] on button "Publish" at bounding box center [1213, 23] width 65 height 26
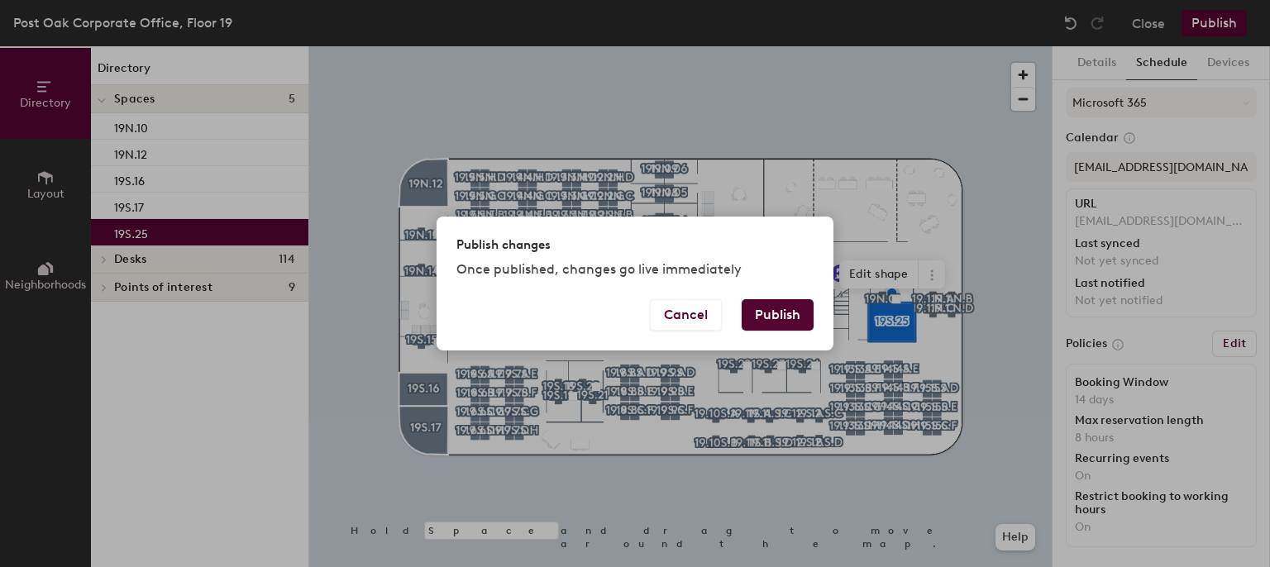
click at [770, 306] on button "Publish" at bounding box center [778, 314] width 72 height 31
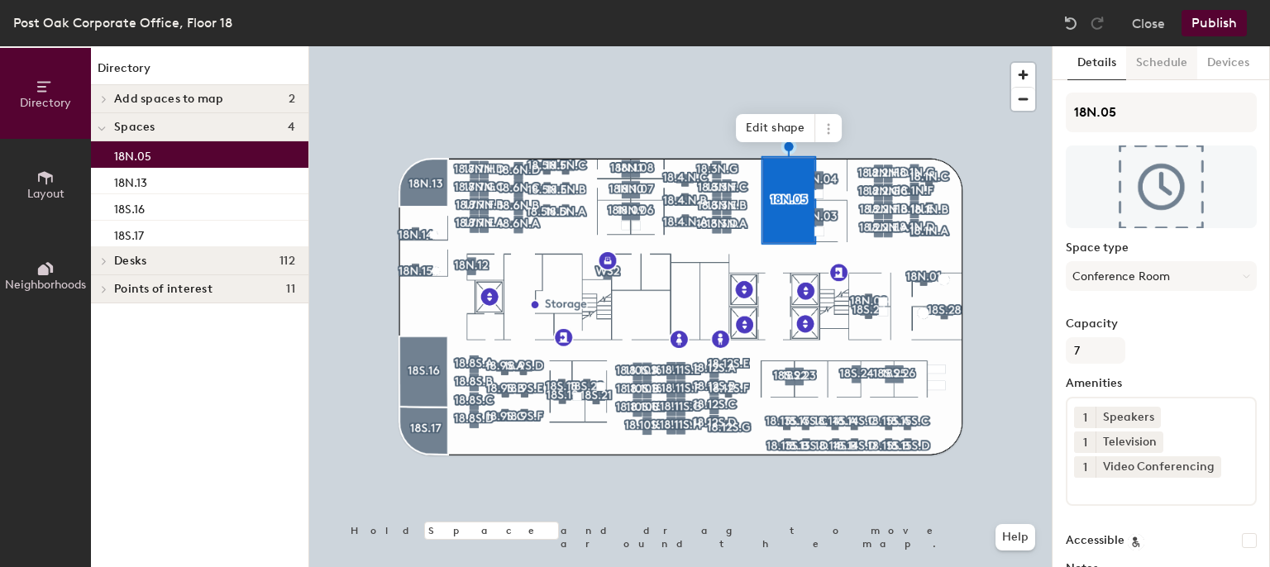
click at [1166, 65] on button "Schedule" at bounding box center [1161, 63] width 71 height 34
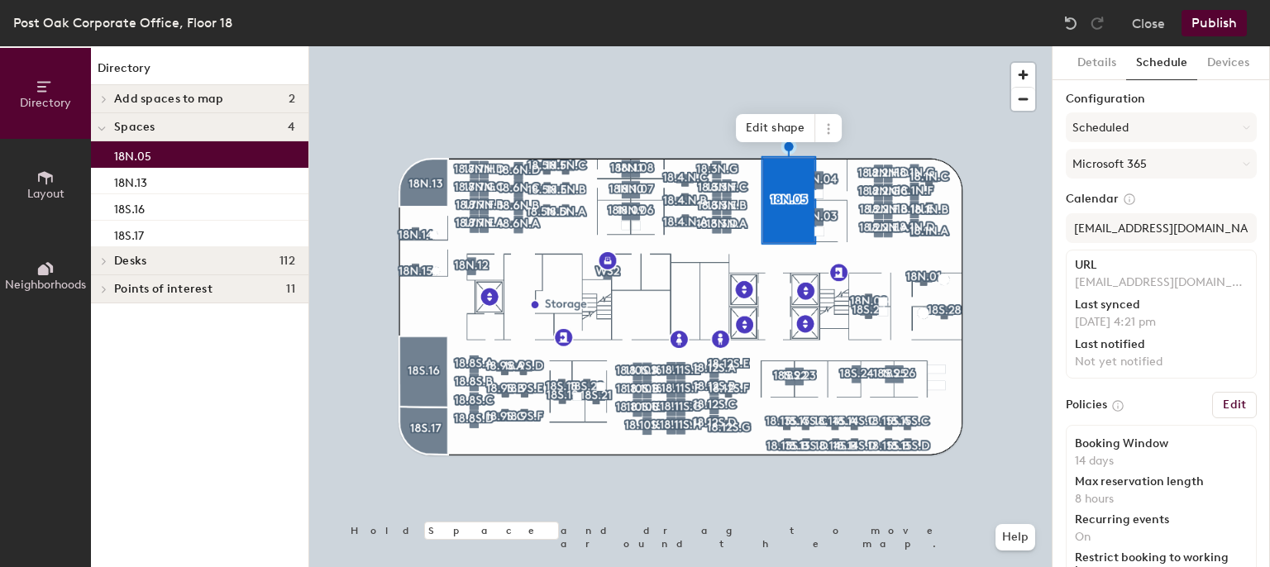
click at [1207, 23] on button "Publish" at bounding box center [1213, 23] width 65 height 26
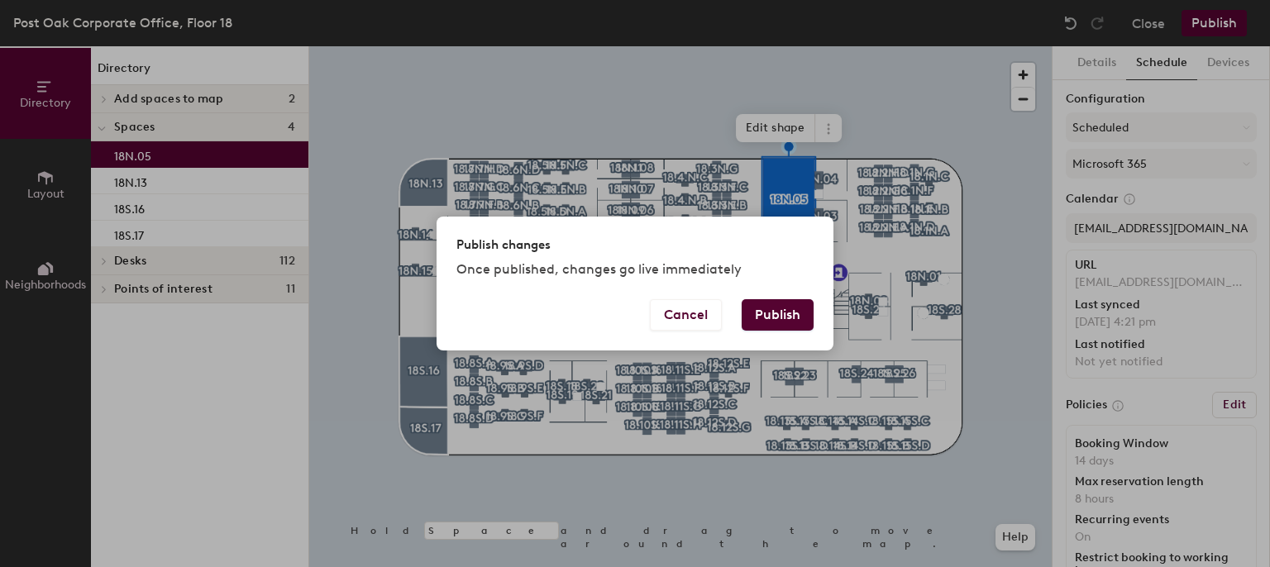
click at [776, 318] on button "Publish" at bounding box center [778, 314] width 72 height 31
